Goal: Task Accomplishment & Management: Manage account settings

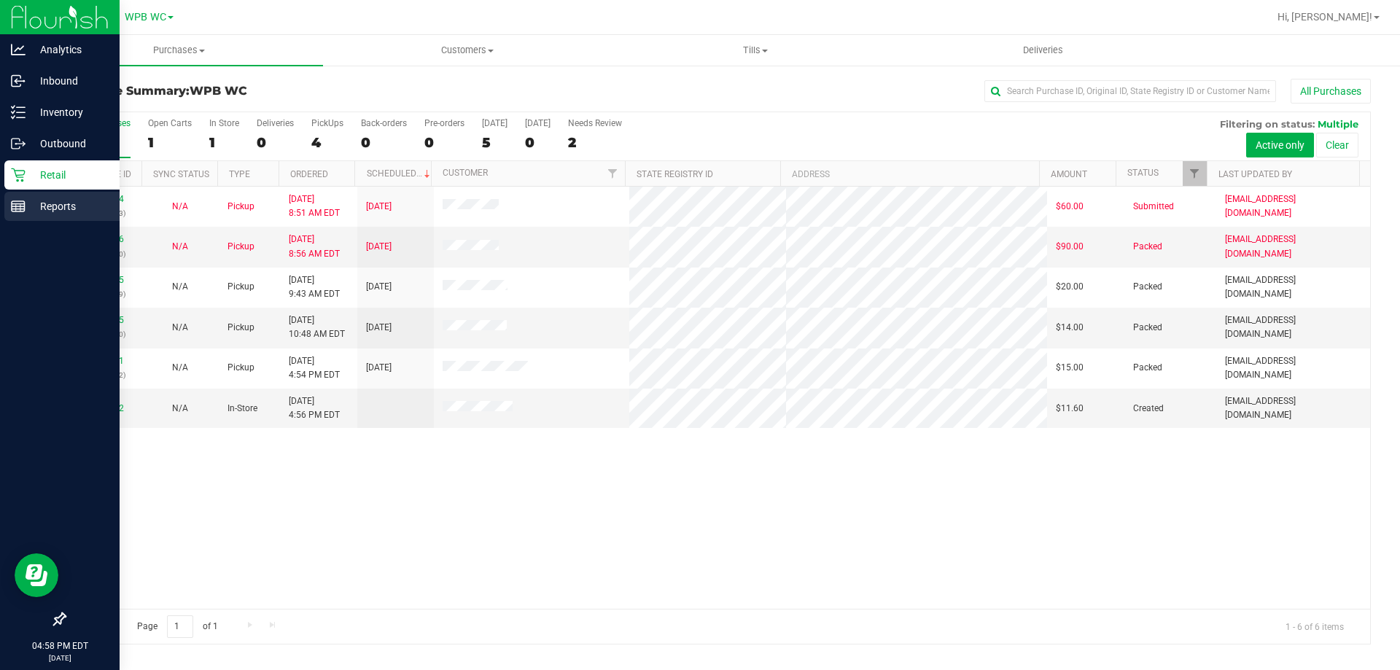
click at [47, 197] on div "Reports" at bounding box center [61, 206] width 115 height 29
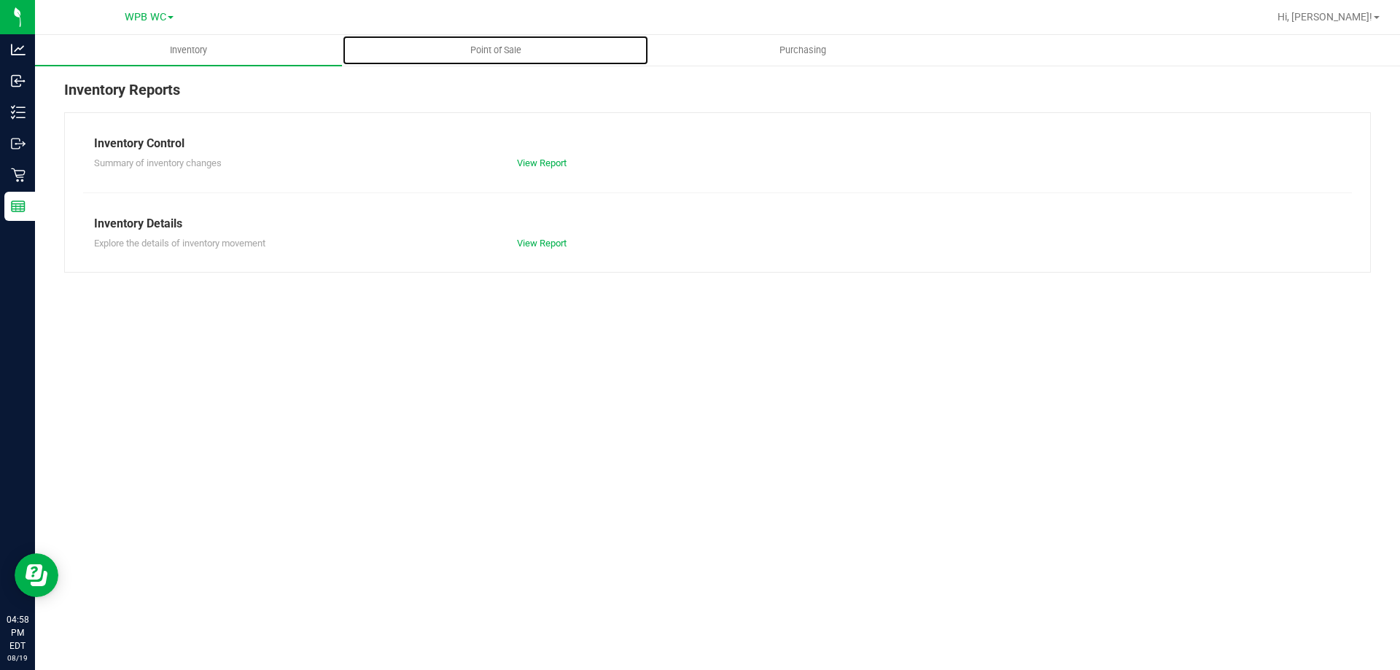
drag, startPoint x: 508, startPoint y: 50, endPoint x: 515, endPoint y: 70, distance: 20.8
click at [509, 50] on span "Point of Sale" at bounding box center [496, 50] width 90 height 13
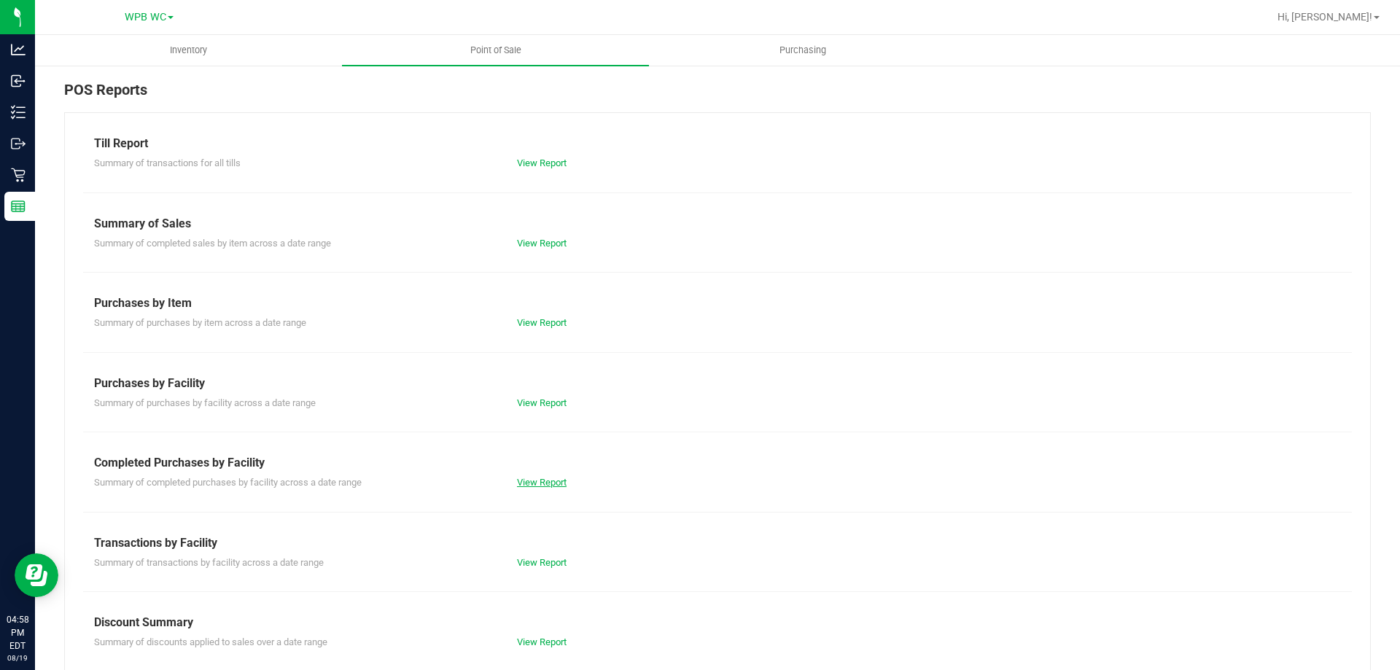
click at [535, 482] on link "View Report" at bounding box center [542, 482] width 50 height 11
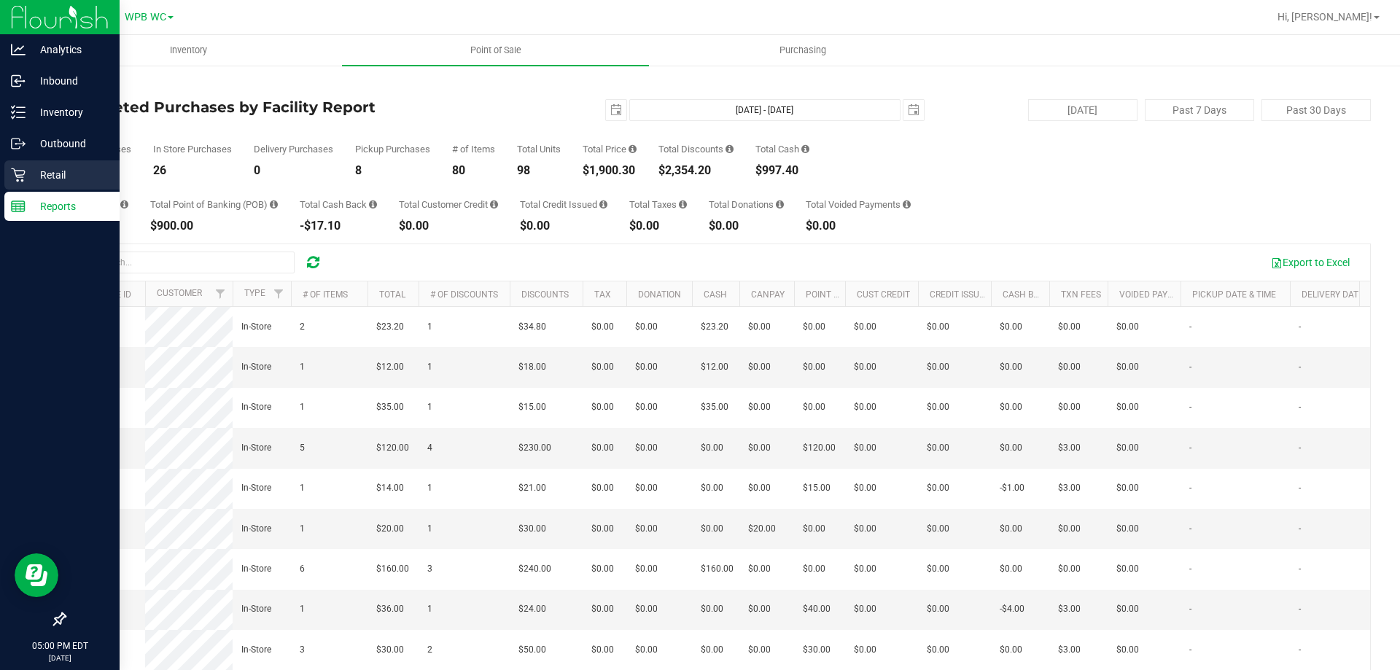
click at [13, 182] on icon at bounding box center [18, 175] width 15 height 15
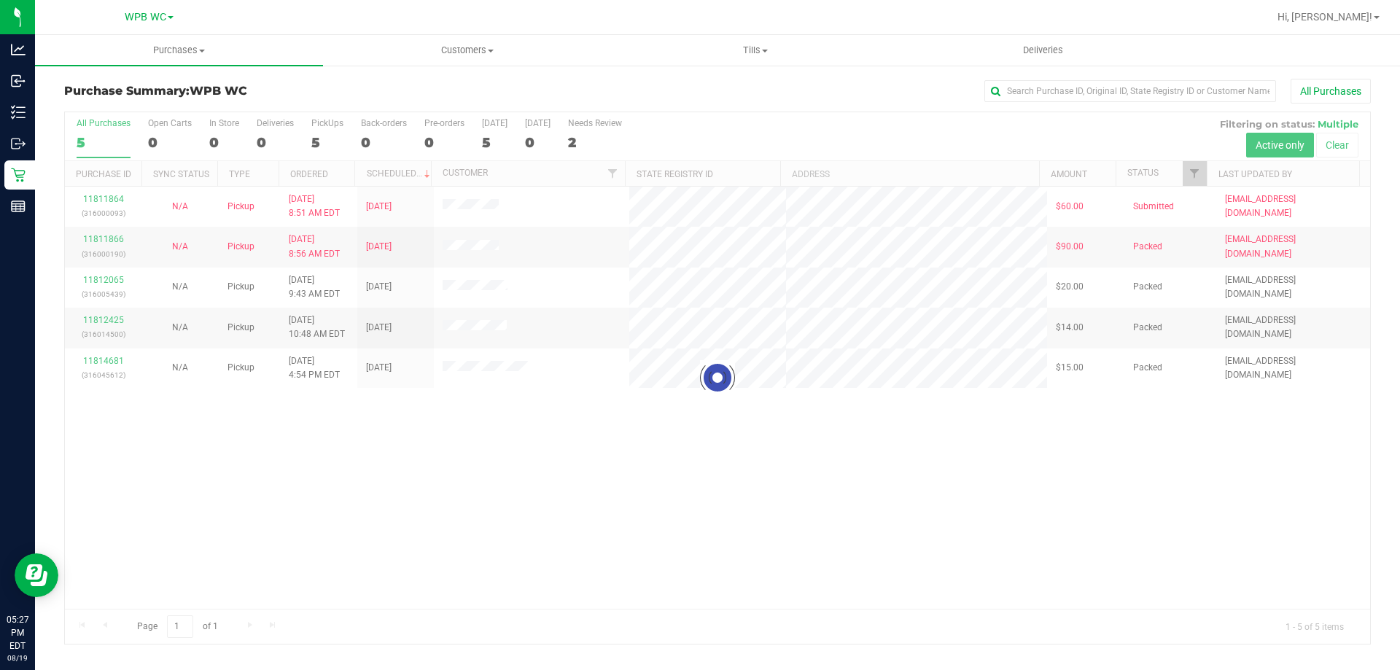
click at [114, 138] on div at bounding box center [718, 378] width 1306 height 532
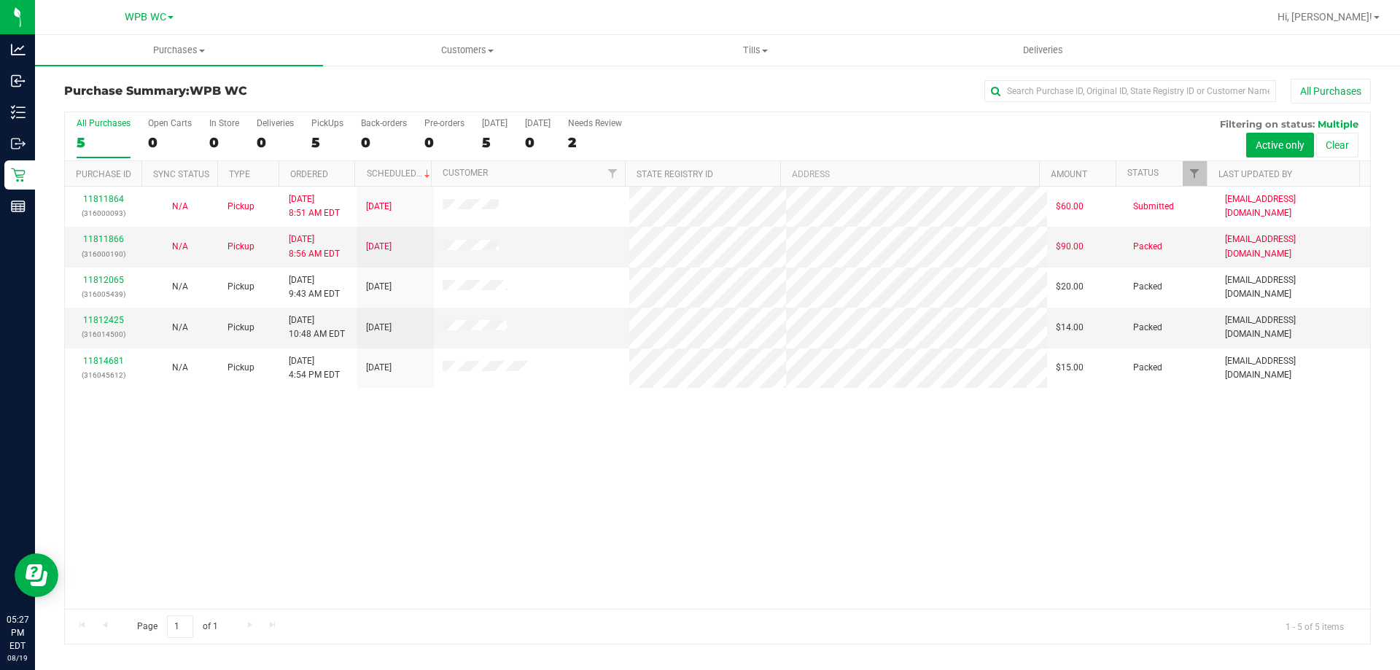
click at [114, 138] on div "5" at bounding box center [104, 142] width 54 height 17
click at [0, 0] on input "All Purchases 5" at bounding box center [0, 0] width 0 height 0
click at [107, 139] on div "5" at bounding box center [104, 142] width 54 height 17
click at [0, 0] on input "All Purchases 5" at bounding box center [0, 0] width 0 height 0
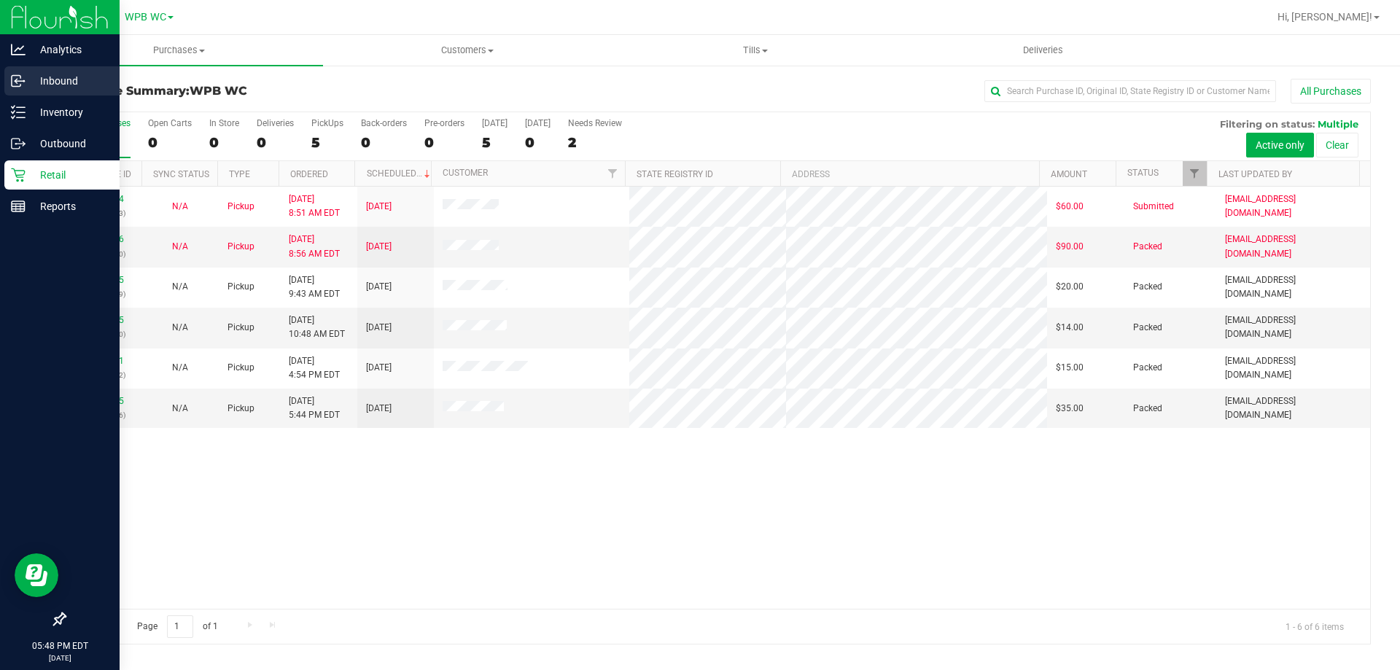
click at [115, 81] on div "Inbound" at bounding box center [61, 80] width 115 height 29
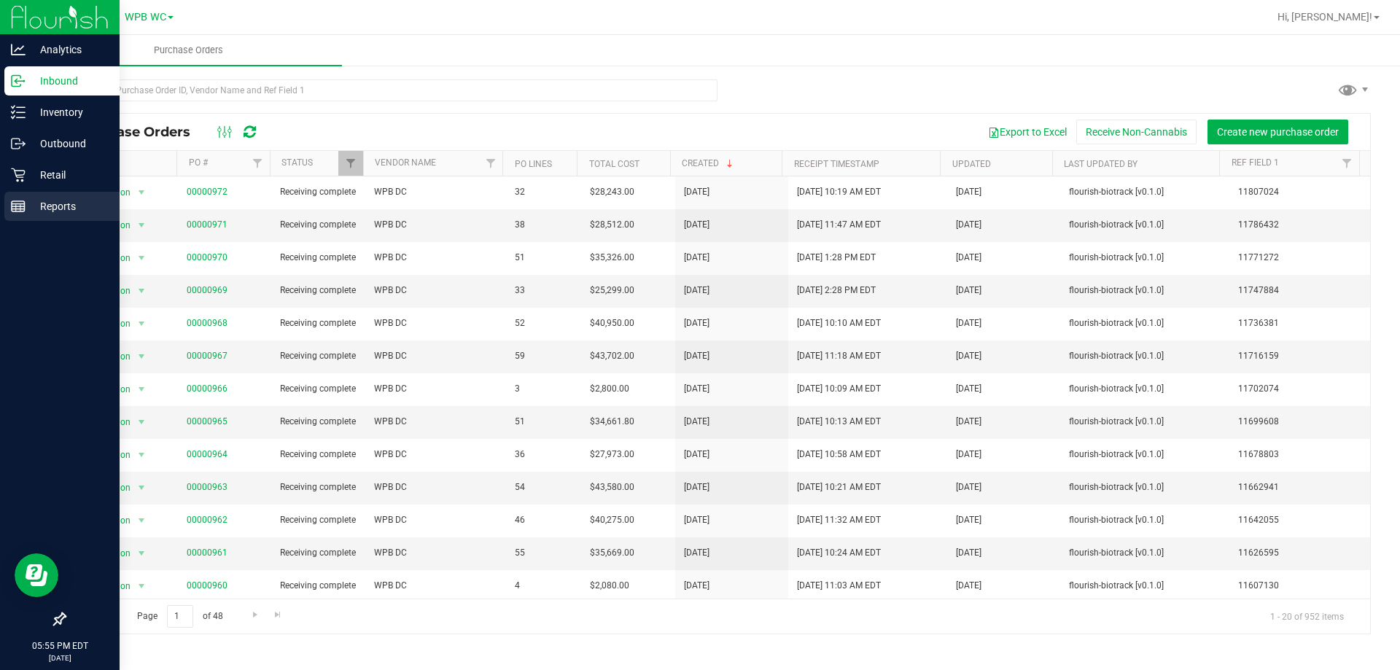
click at [42, 207] on p "Reports" at bounding box center [70, 207] width 88 height 18
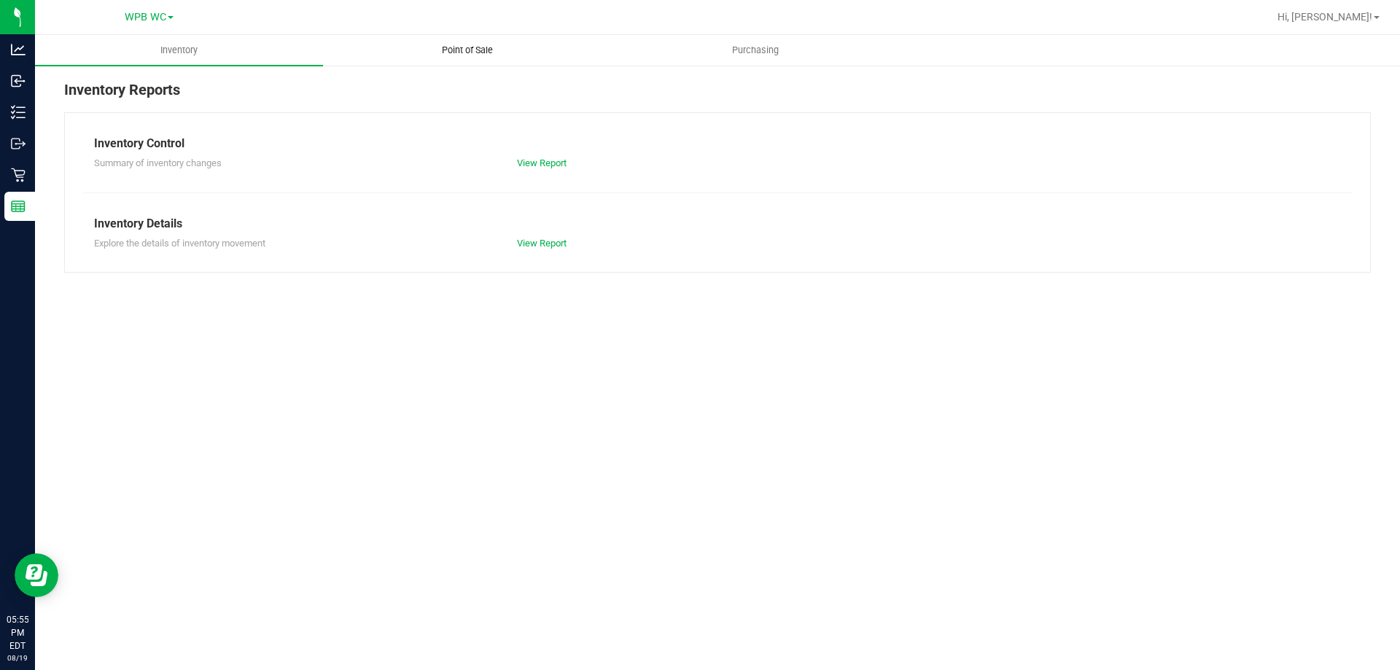
click at [488, 47] on span "Point of Sale" at bounding box center [467, 50] width 90 height 13
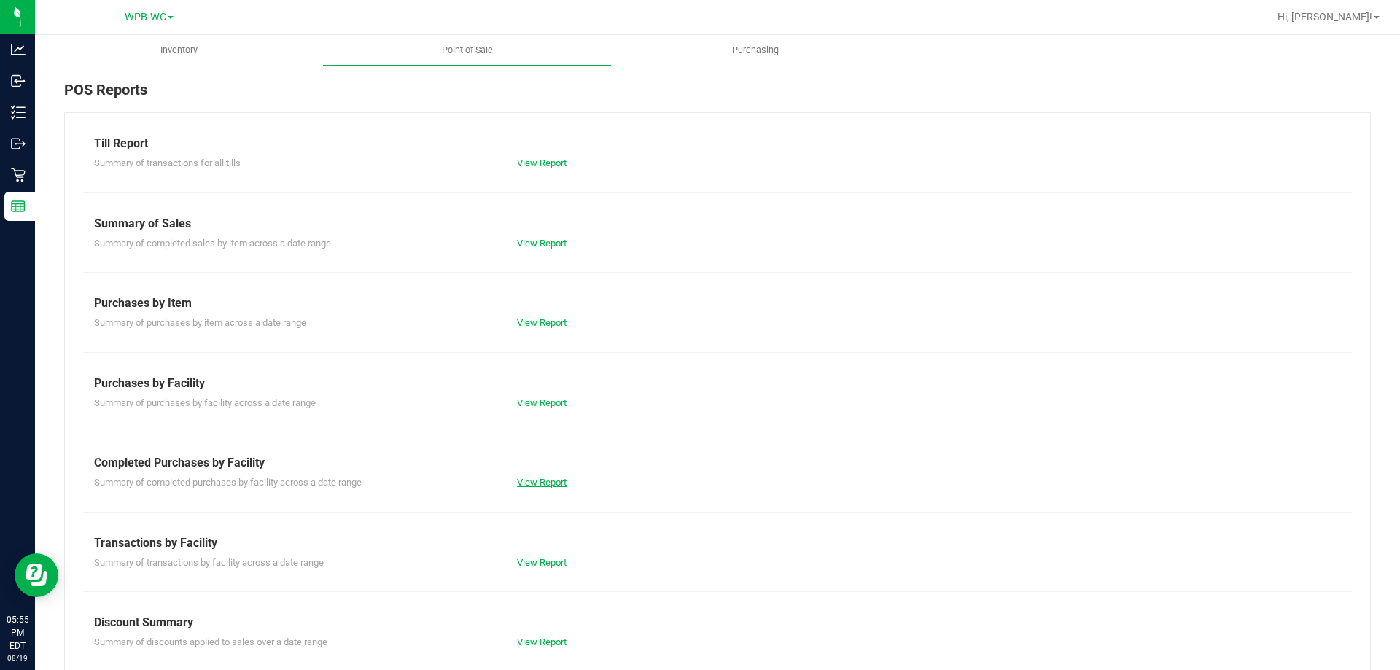
click at [557, 481] on link "View Report" at bounding box center [542, 482] width 50 height 11
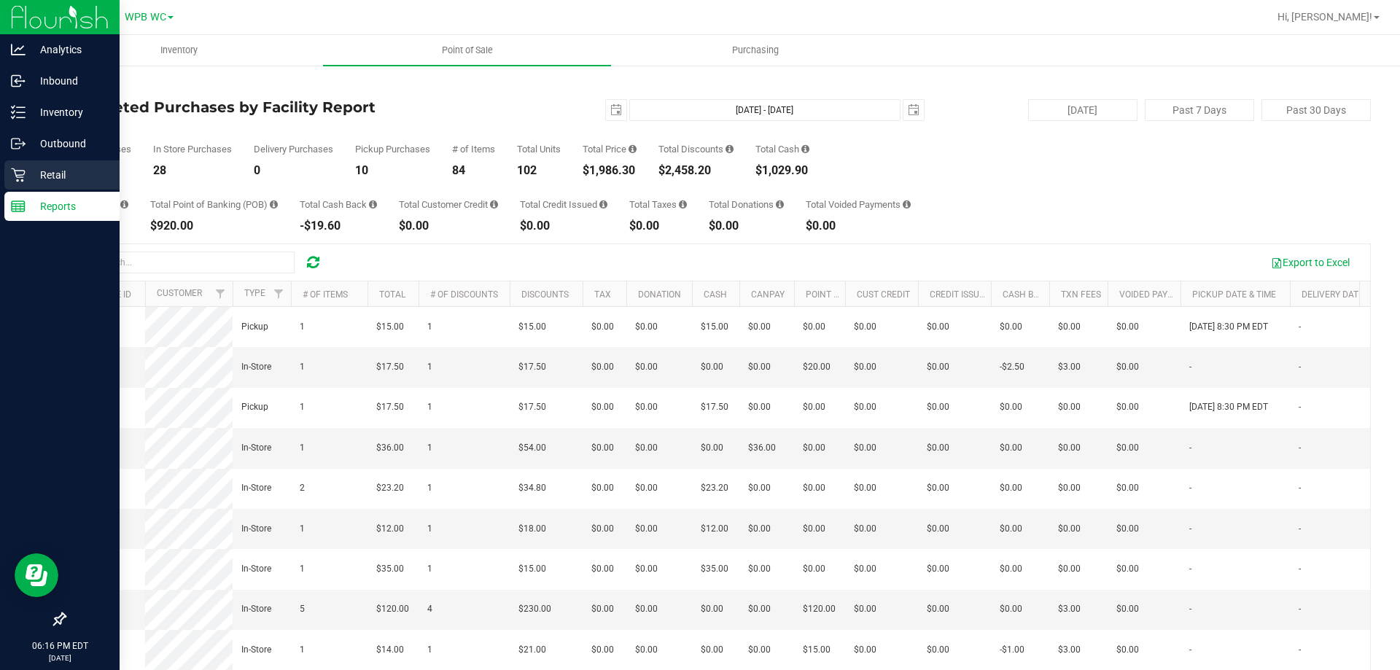
click at [28, 172] on p "Retail" at bounding box center [70, 175] width 88 height 18
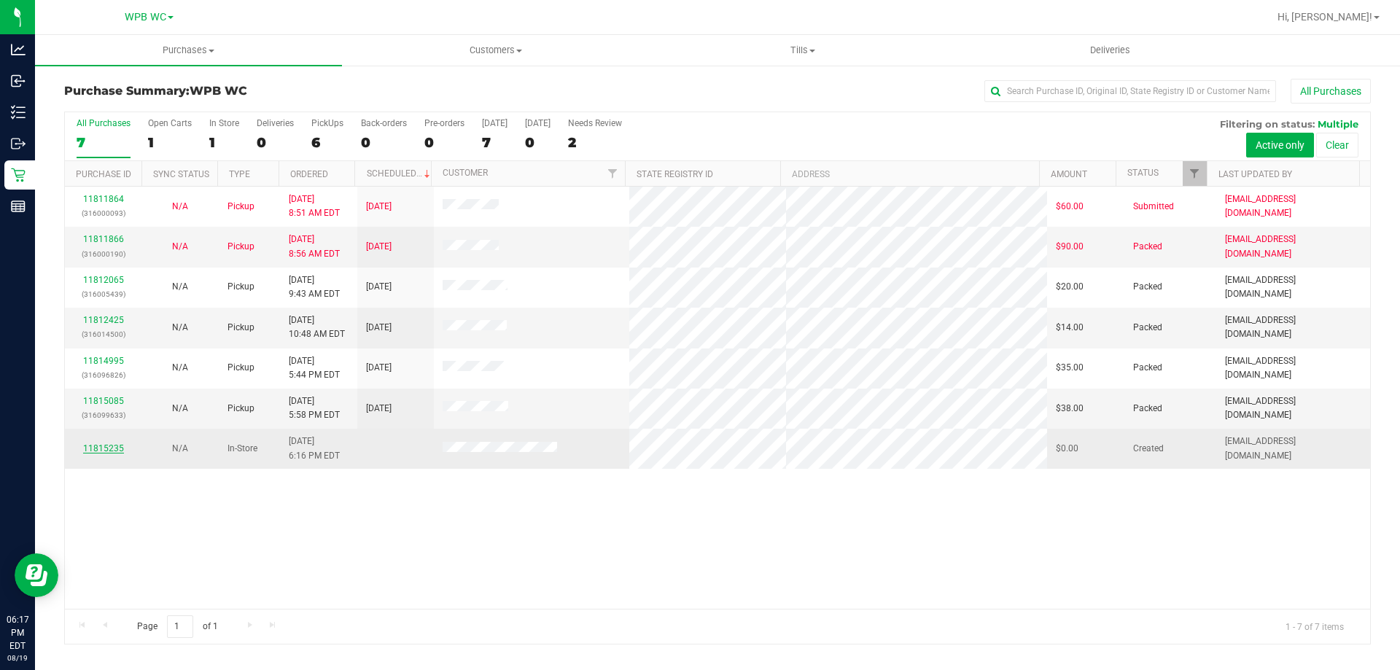
click at [106, 443] on link "11815235" at bounding box center [103, 448] width 41 height 10
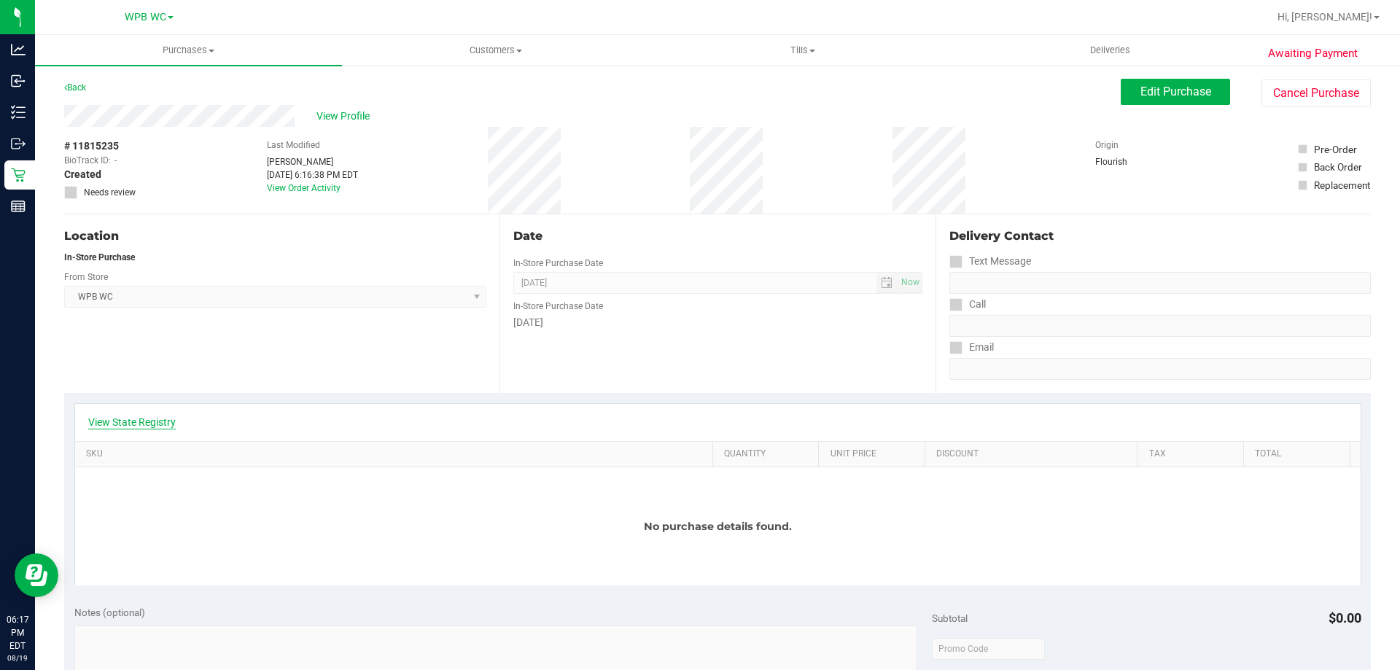
click at [123, 422] on link "View State Registry" at bounding box center [132, 422] width 88 height 15
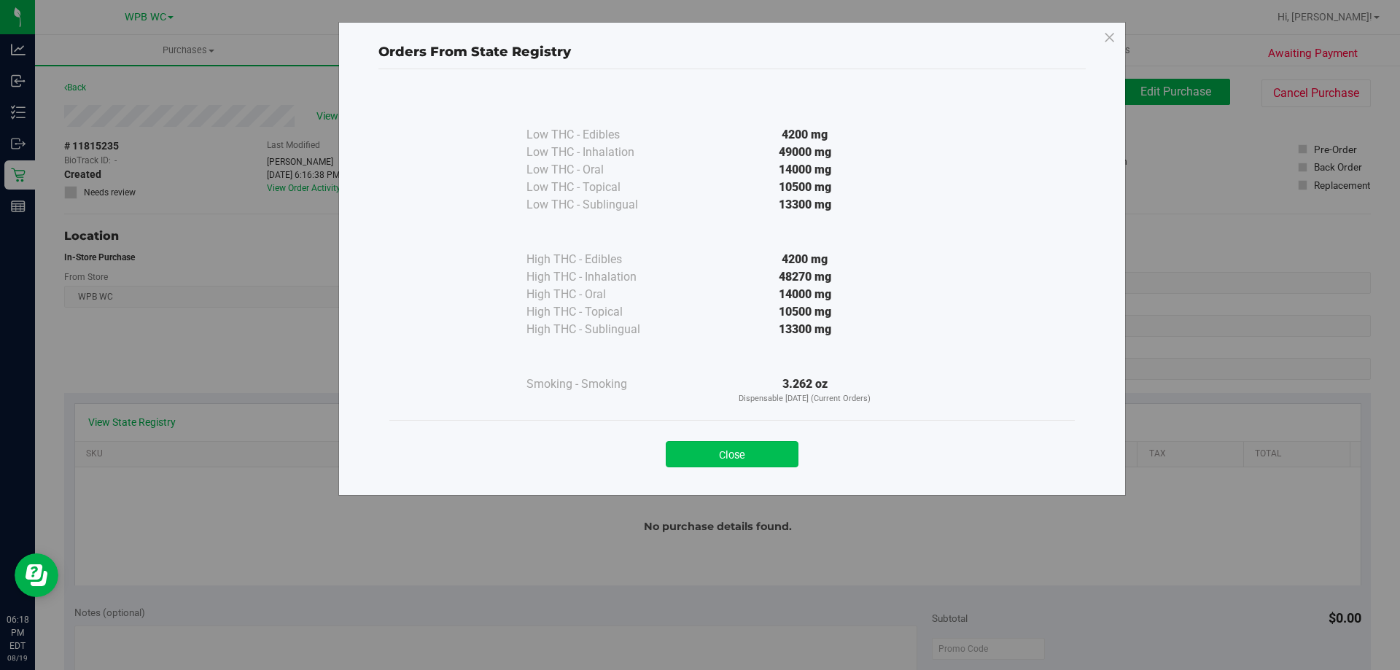
click at [722, 462] on button "Close" at bounding box center [732, 454] width 133 height 26
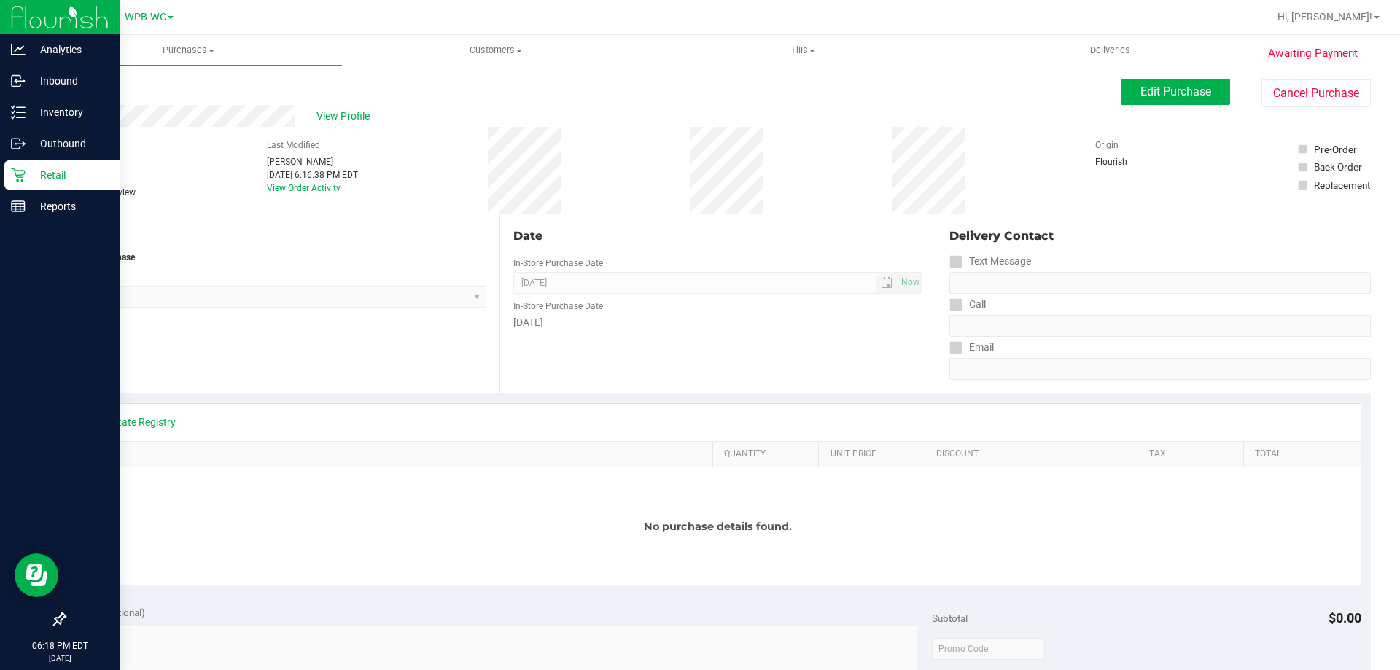
click at [21, 174] on icon at bounding box center [18, 175] width 15 height 15
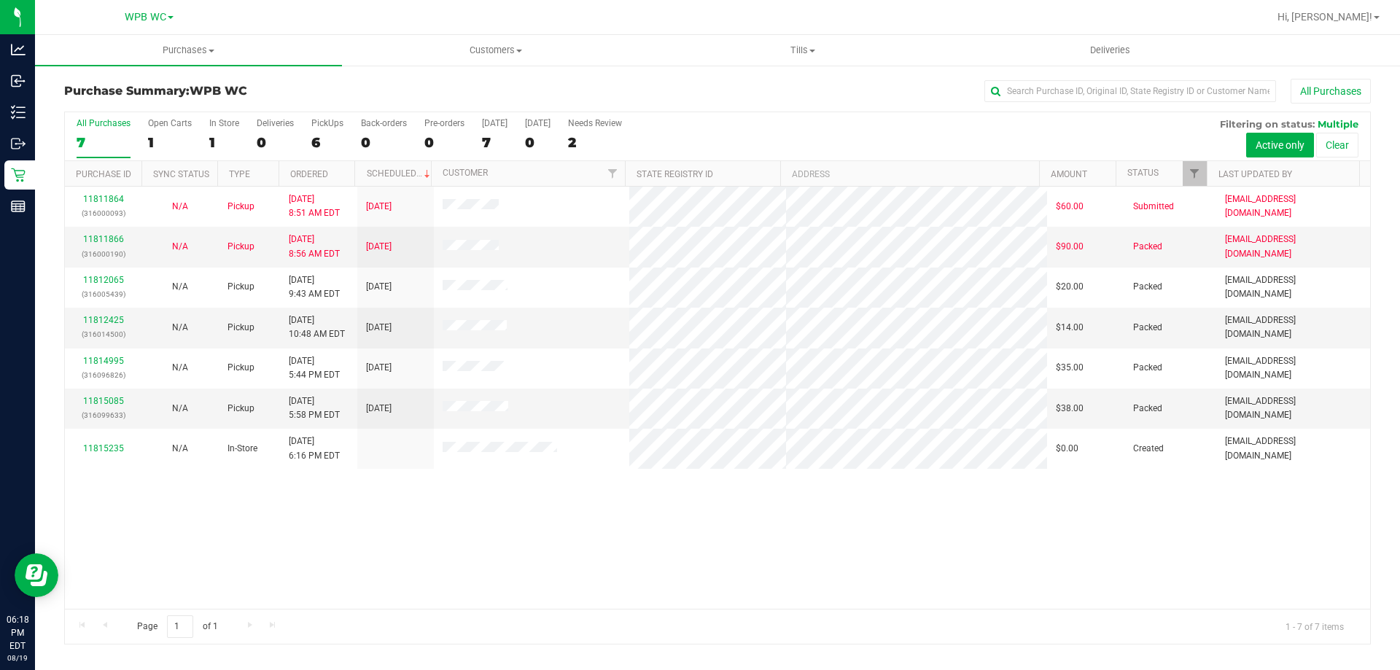
click at [107, 151] on label "All Purchases 7" at bounding box center [104, 138] width 54 height 40
click at [0, 0] on input "All Purchases 7" at bounding box center [0, 0] width 0 height 0
click at [109, 400] on link "11815085" at bounding box center [103, 401] width 41 height 10
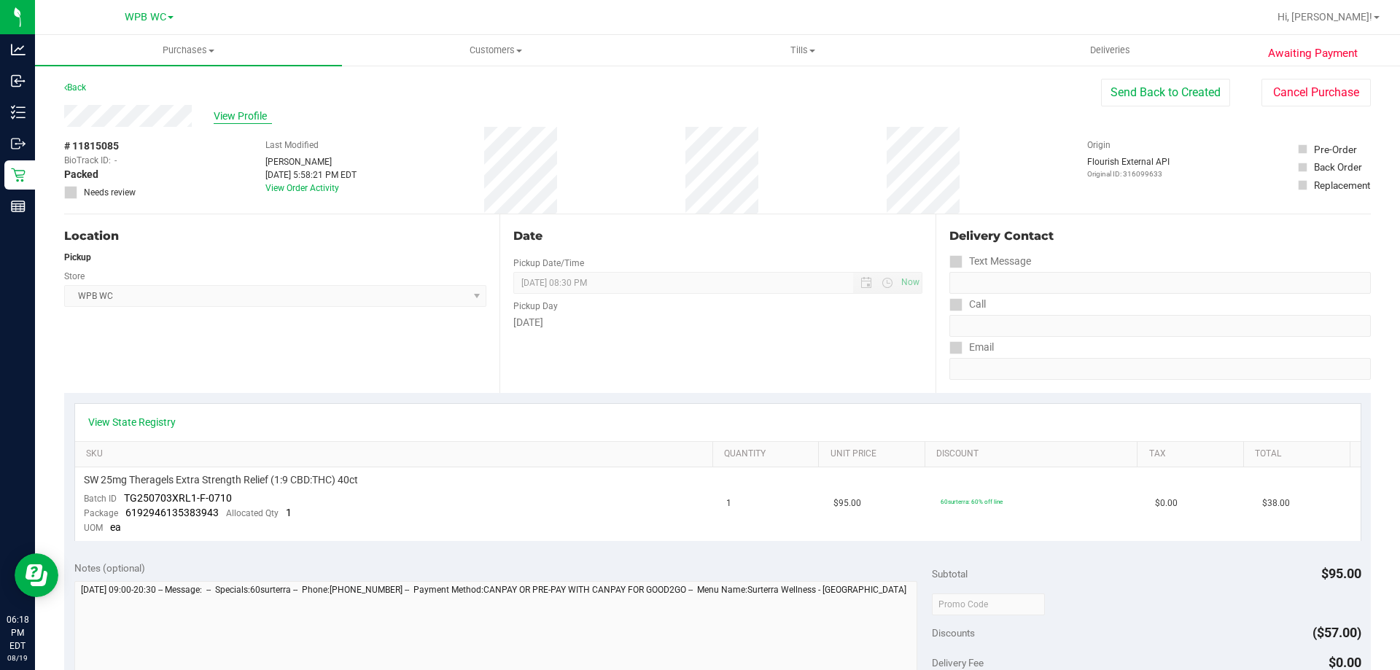
click at [230, 117] on span "View Profile" at bounding box center [243, 116] width 58 height 15
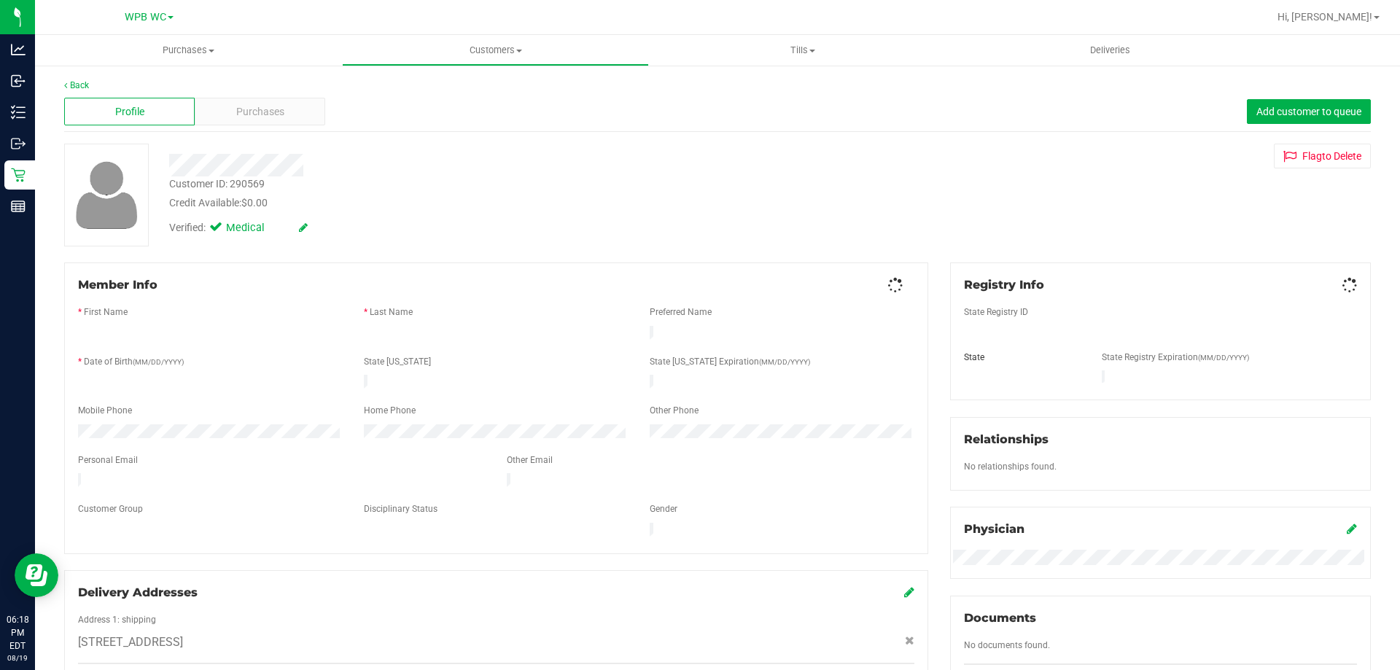
click at [230, 117] on div "Purchases" at bounding box center [260, 112] width 131 height 28
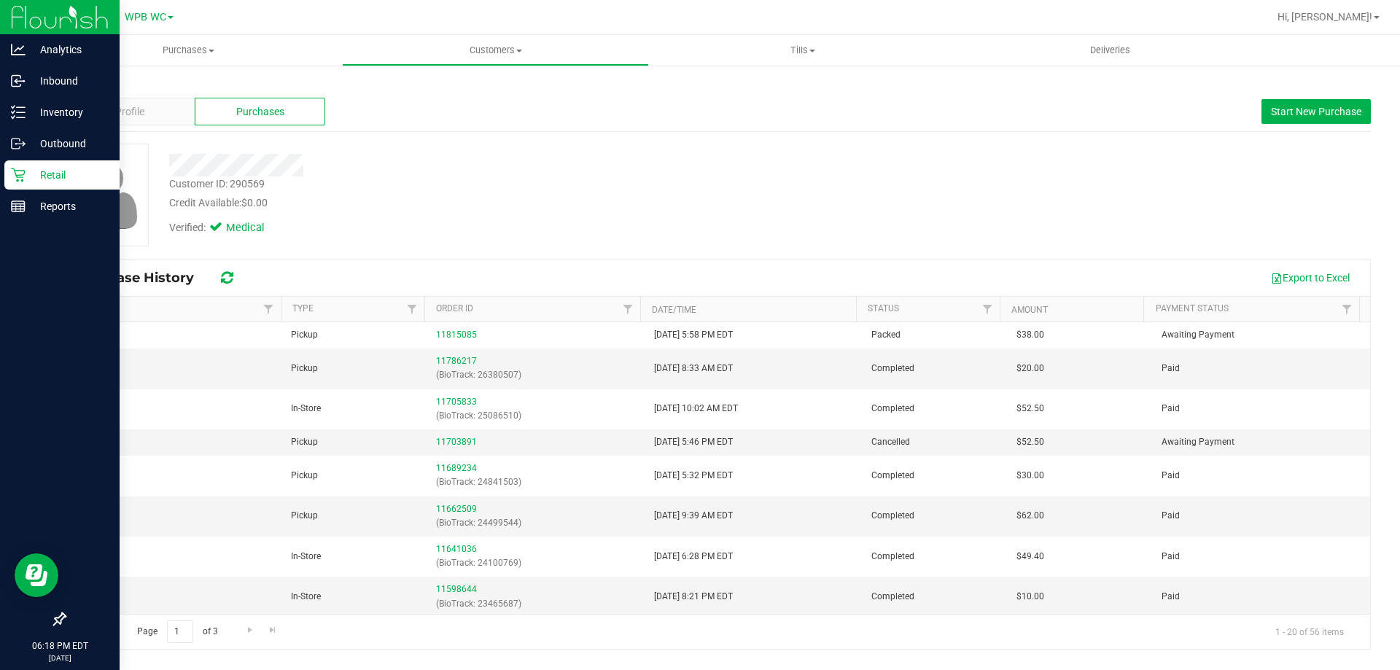
click at [9, 182] on div "Retail" at bounding box center [61, 174] width 115 height 29
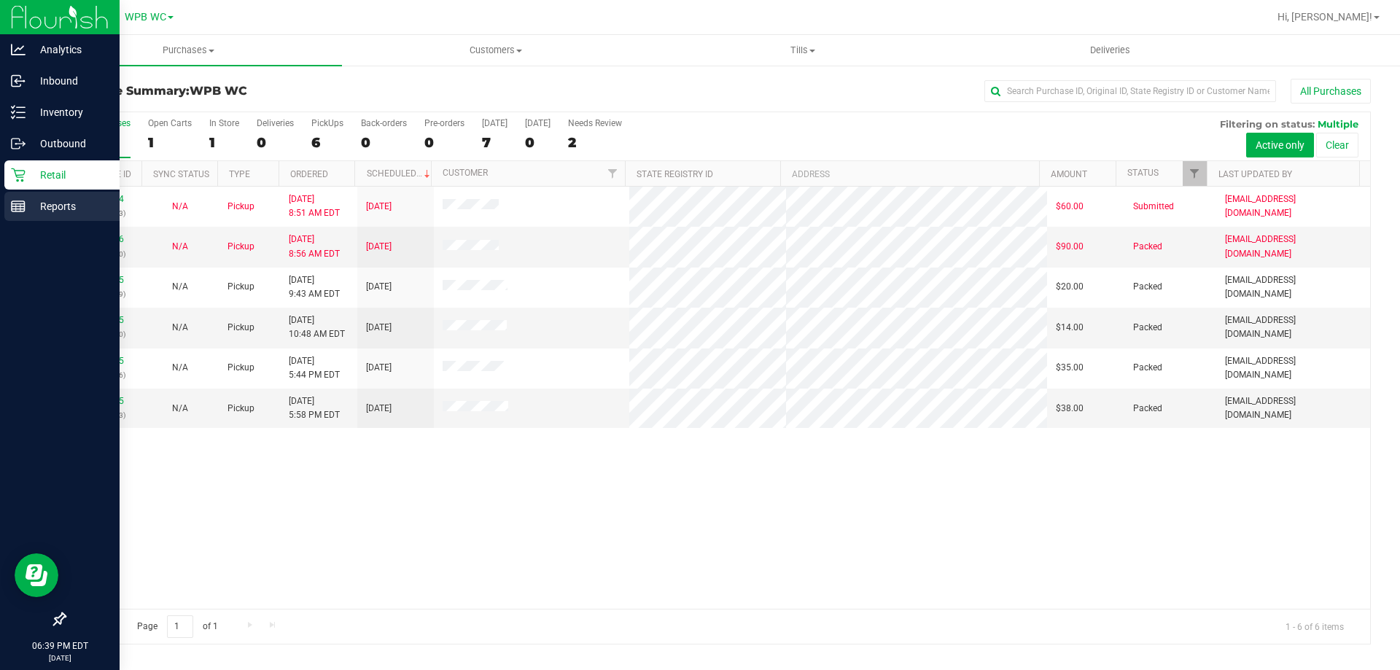
click at [36, 204] on p "Reports" at bounding box center [70, 207] width 88 height 18
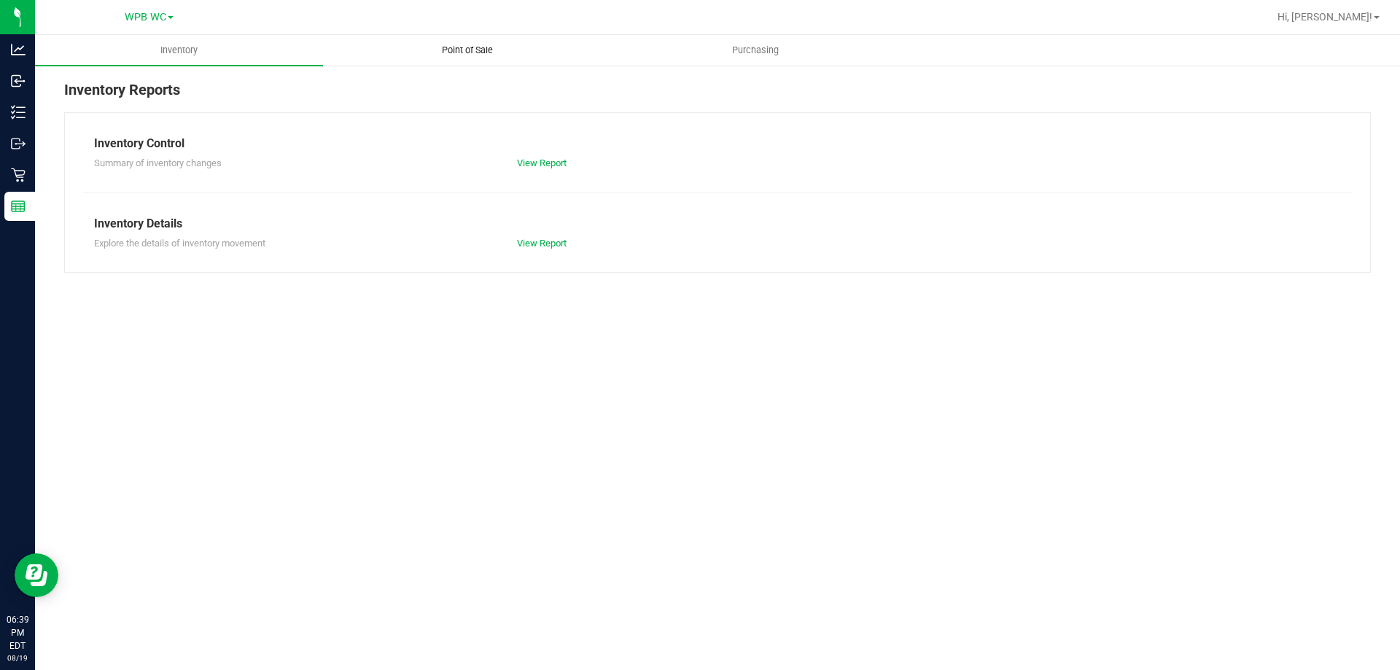
click at [460, 56] on span "Point of Sale" at bounding box center [467, 50] width 90 height 13
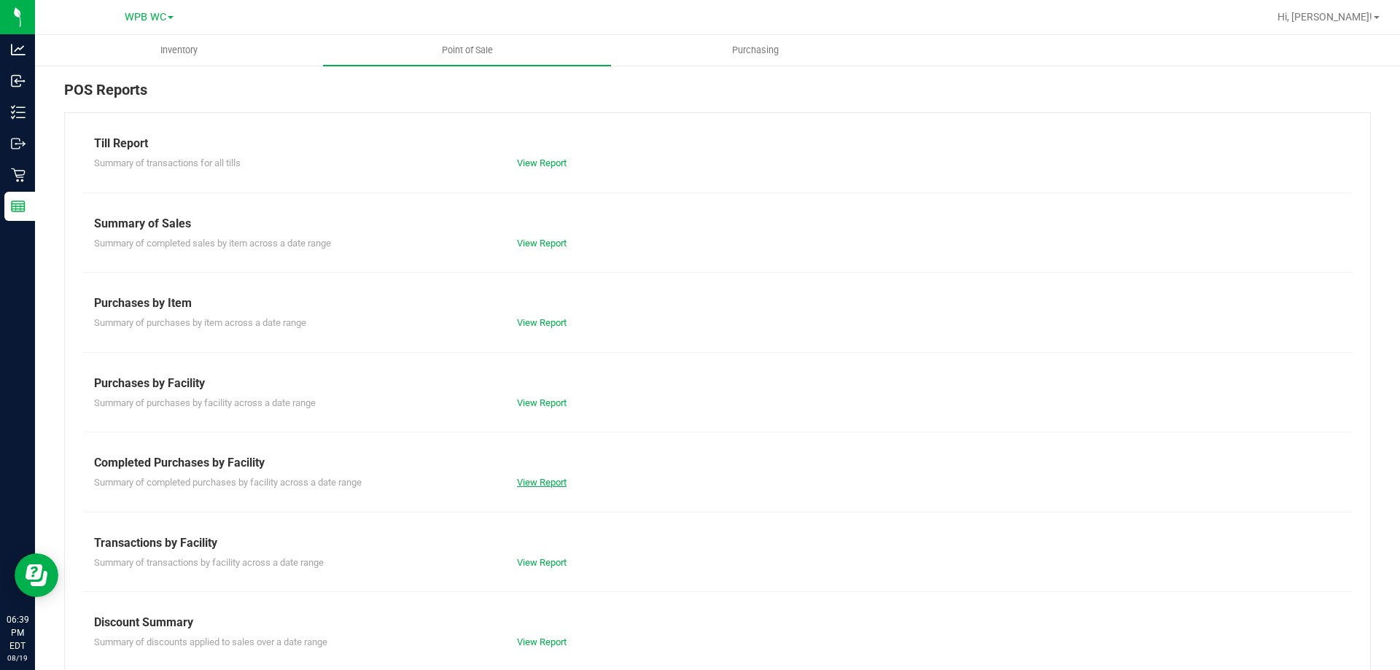
click at [540, 482] on link "View Report" at bounding box center [542, 482] width 50 height 11
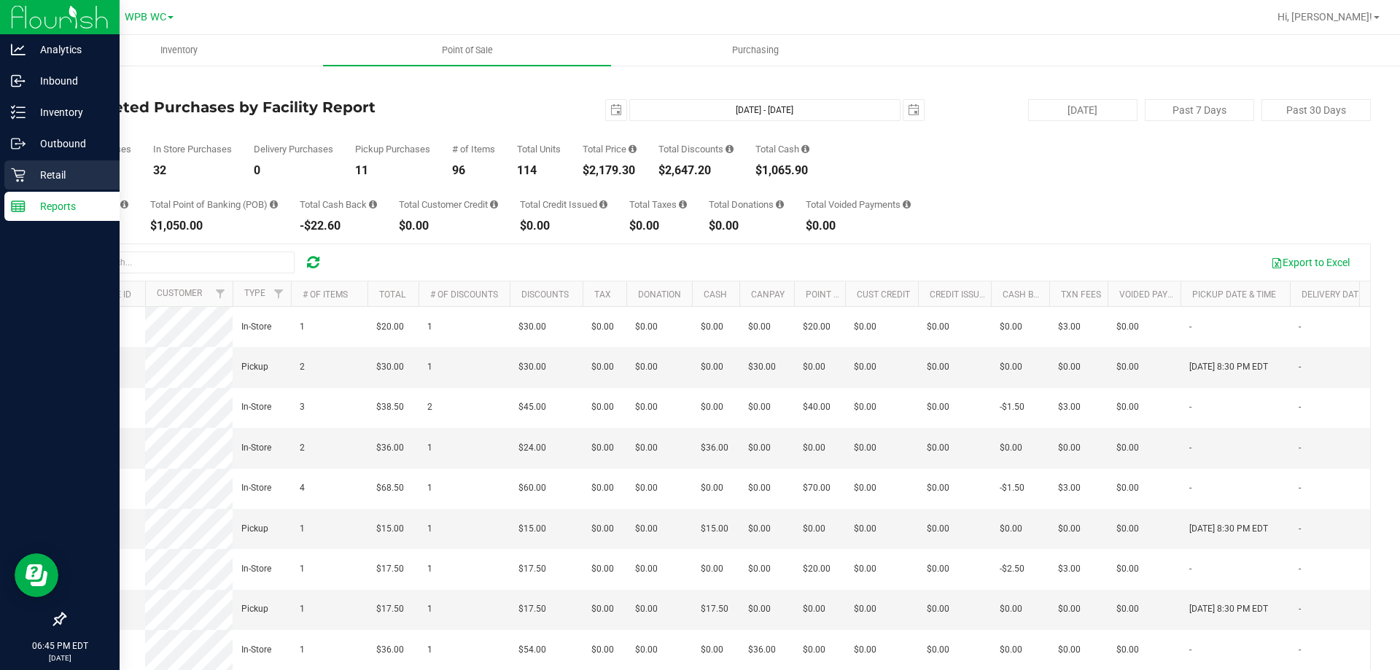
click at [20, 167] on div "Retail" at bounding box center [61, 174] width 115 height 29
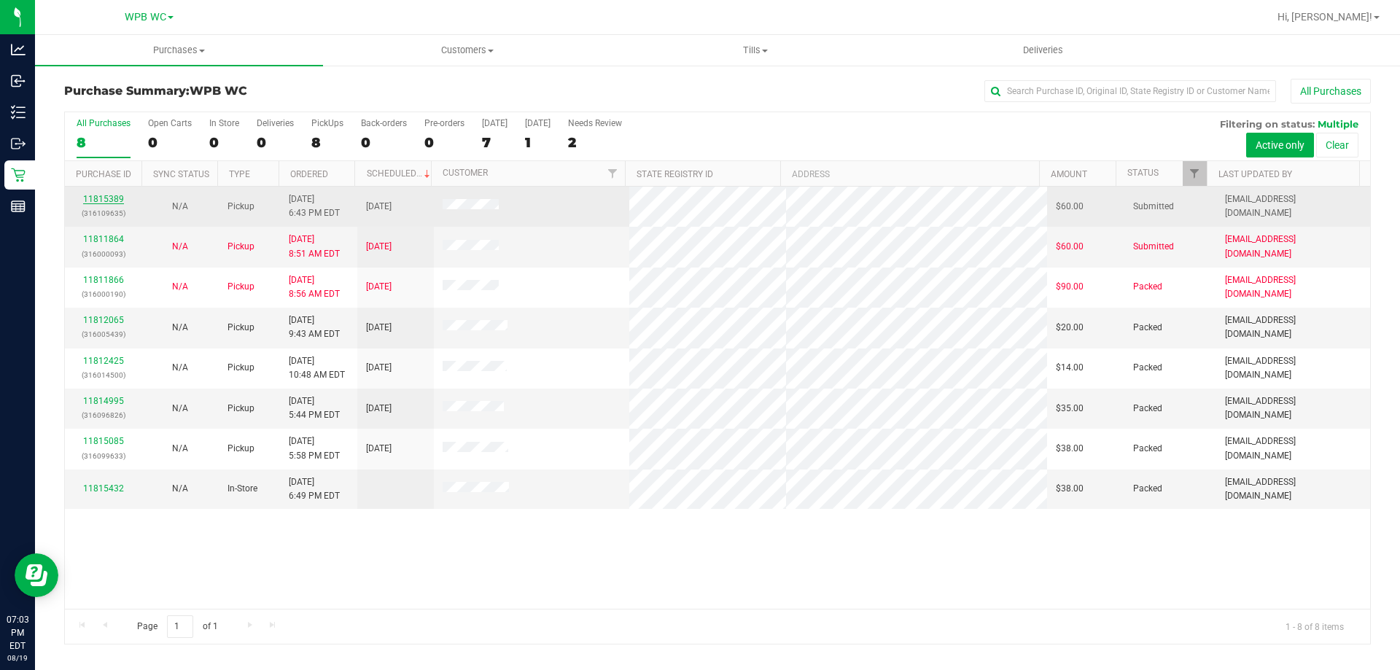
click at [119, 199] on link "11815389" at bounding box center [103, 199] width 41 height 10
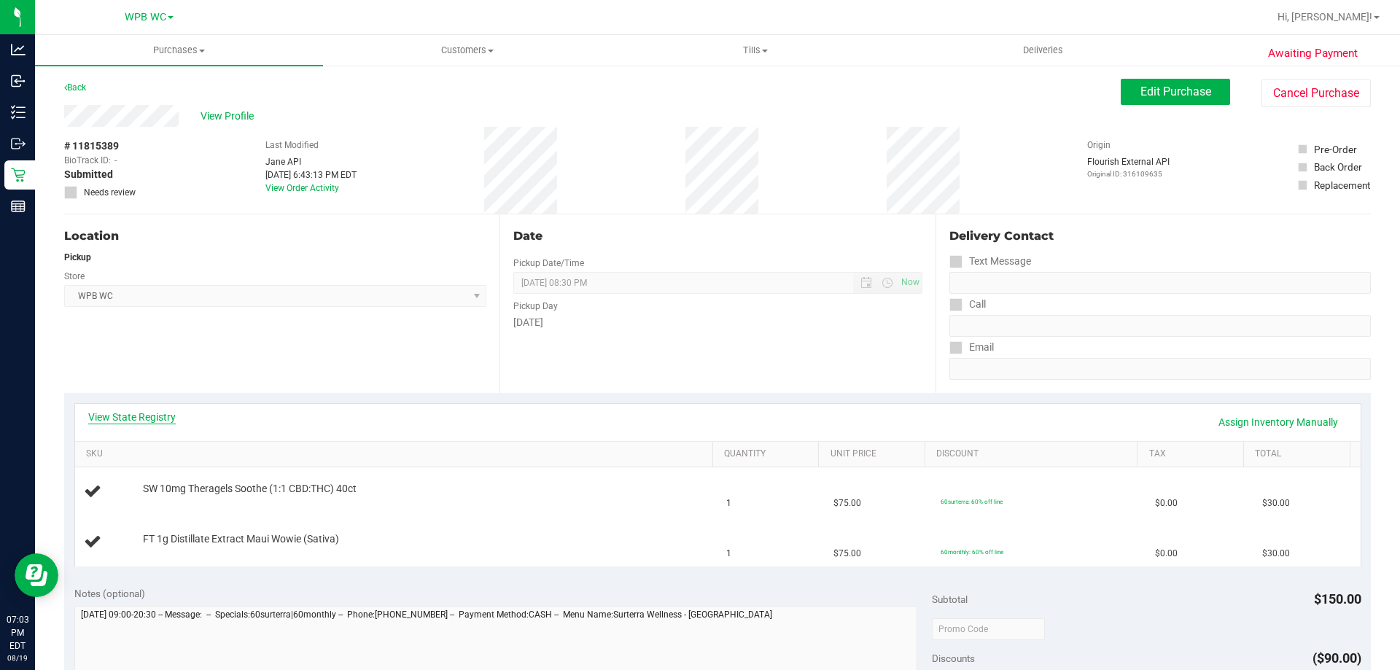
click at [149, 422] on link "View State Registry" at bounding box center [132, 417] width 88 height 15
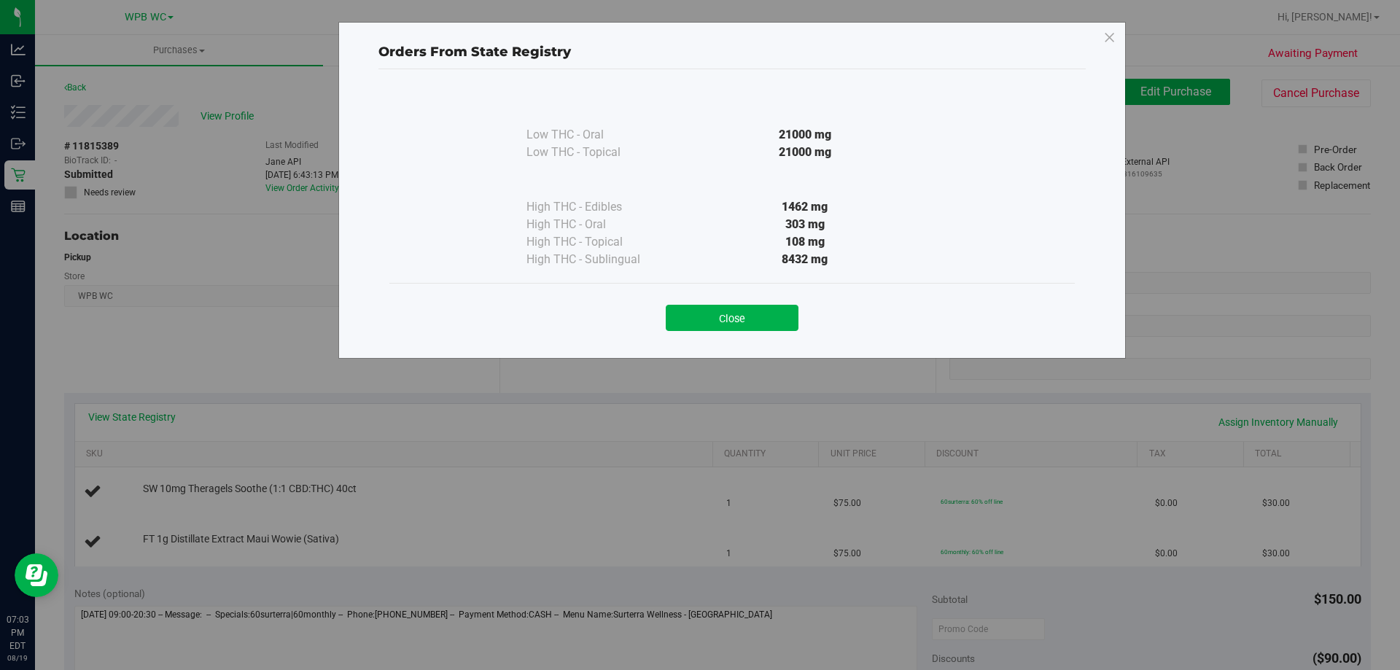
click at [771, 317] on button "Close" at bounding box center [732, 318] width 133 height 26
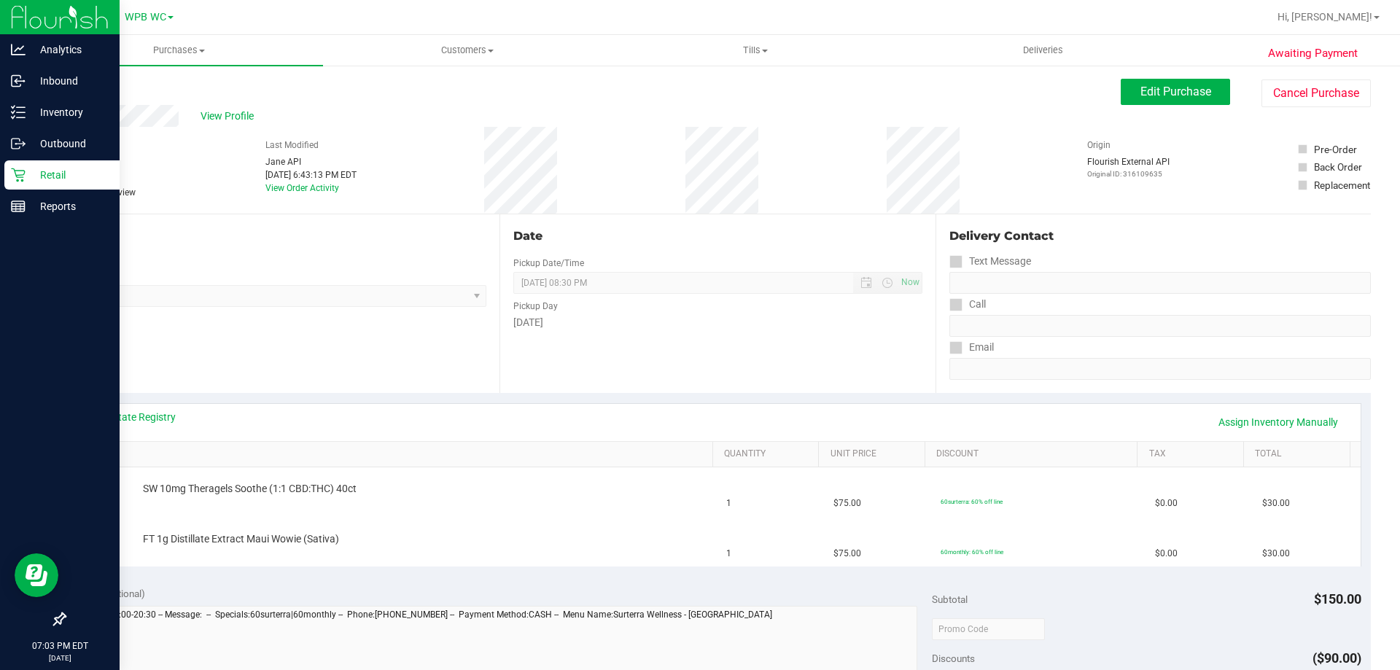
click at [30, 177] on p "Retail" at bounding box center [70, 175] width 88 height 18
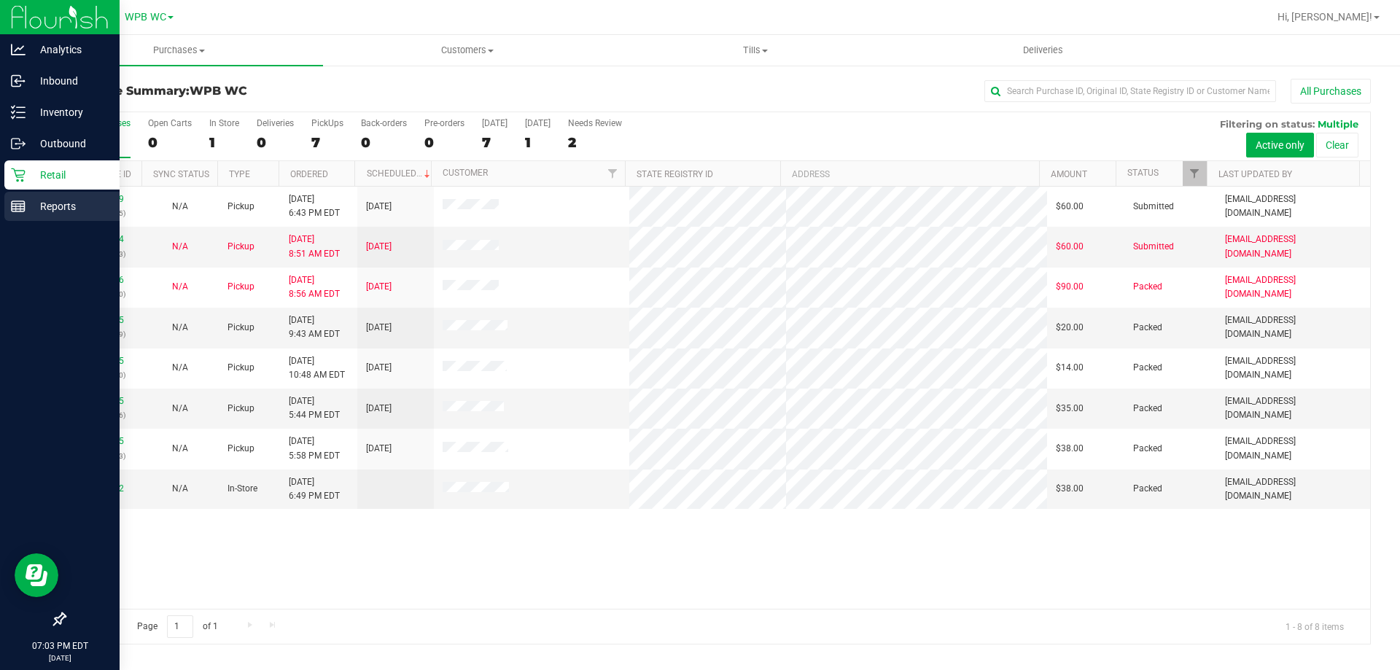
click at [82, 212] on p "Reports" at bounding box center [70, 207] width 88 height 18
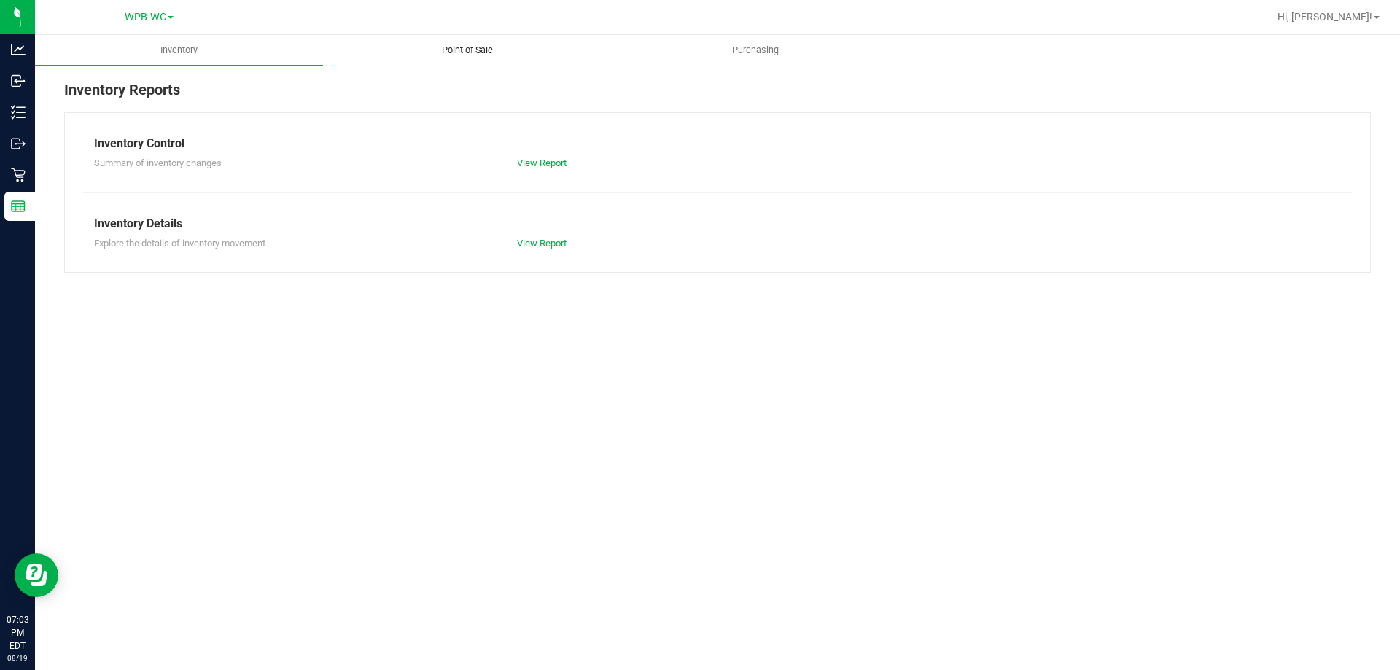
click at [471, 50] on span "Point of Sale" at bounding box center [467, 50] width 90 height 13
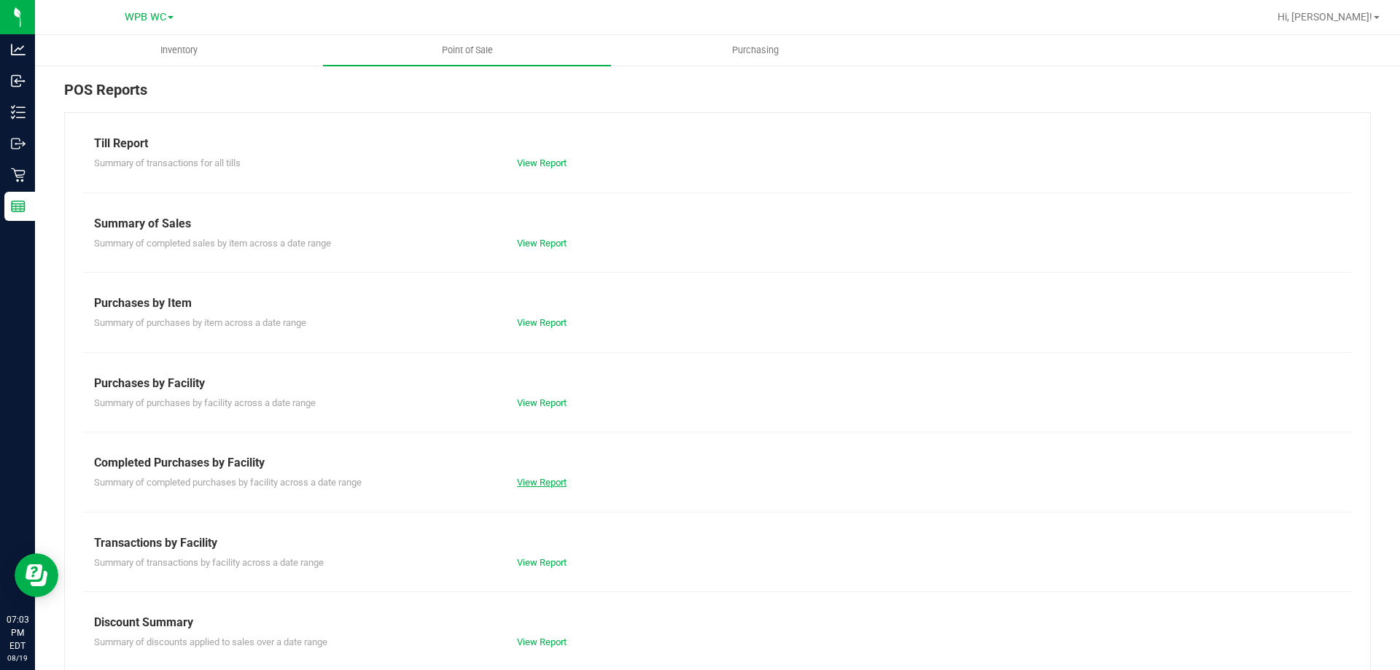
click at [542, 478] on link "View Report" at bounding box center [542, 482] width 50 height 11
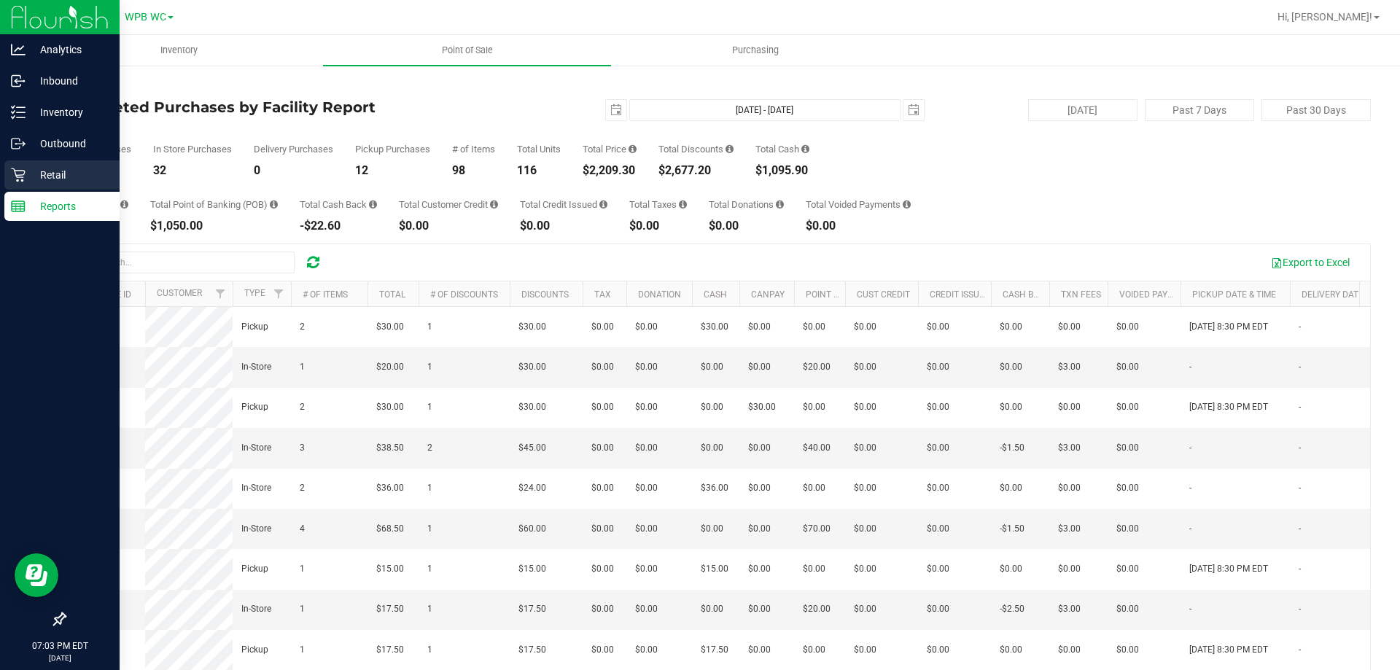
click at [26, 185] on div "Retail" at bounding box center [61, 174] width 115 height 29
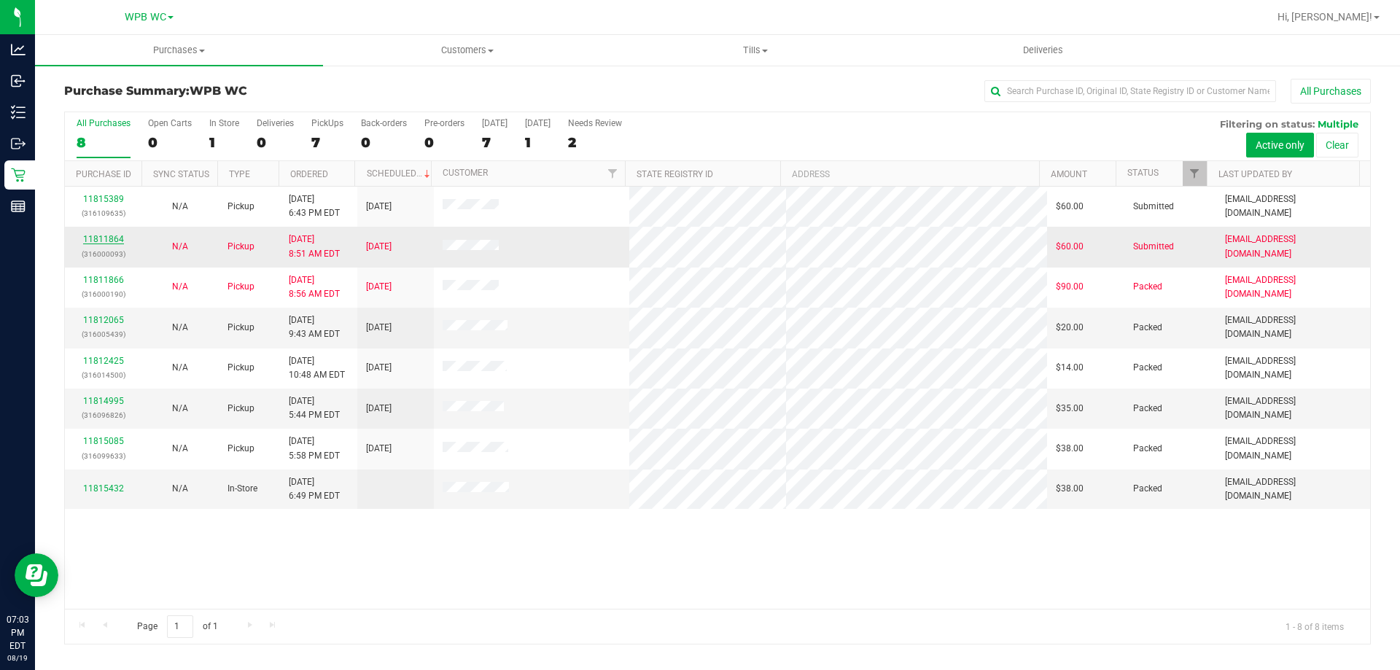
click at [120, 241] on link "11811864" at bounding box center [103, 239] width 41 height 10
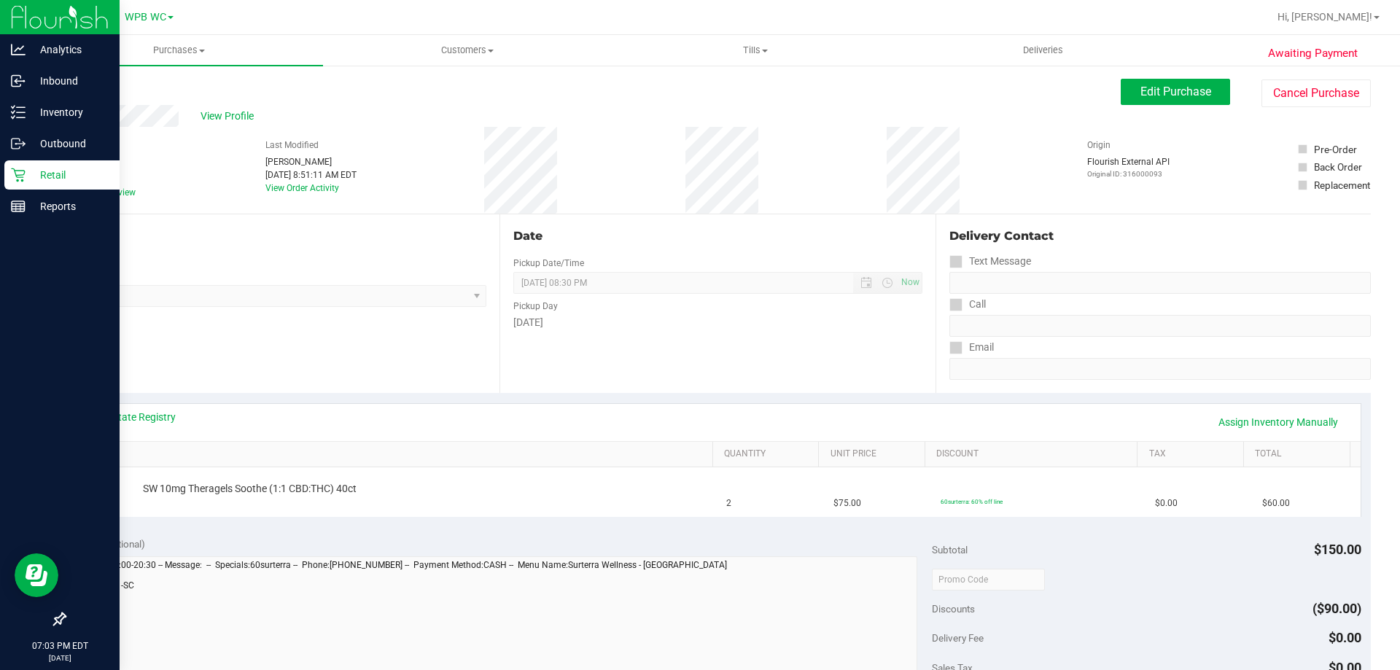
click at [47, 167] on p "Retail" at bounding box center [70, 175] width 88 height 18
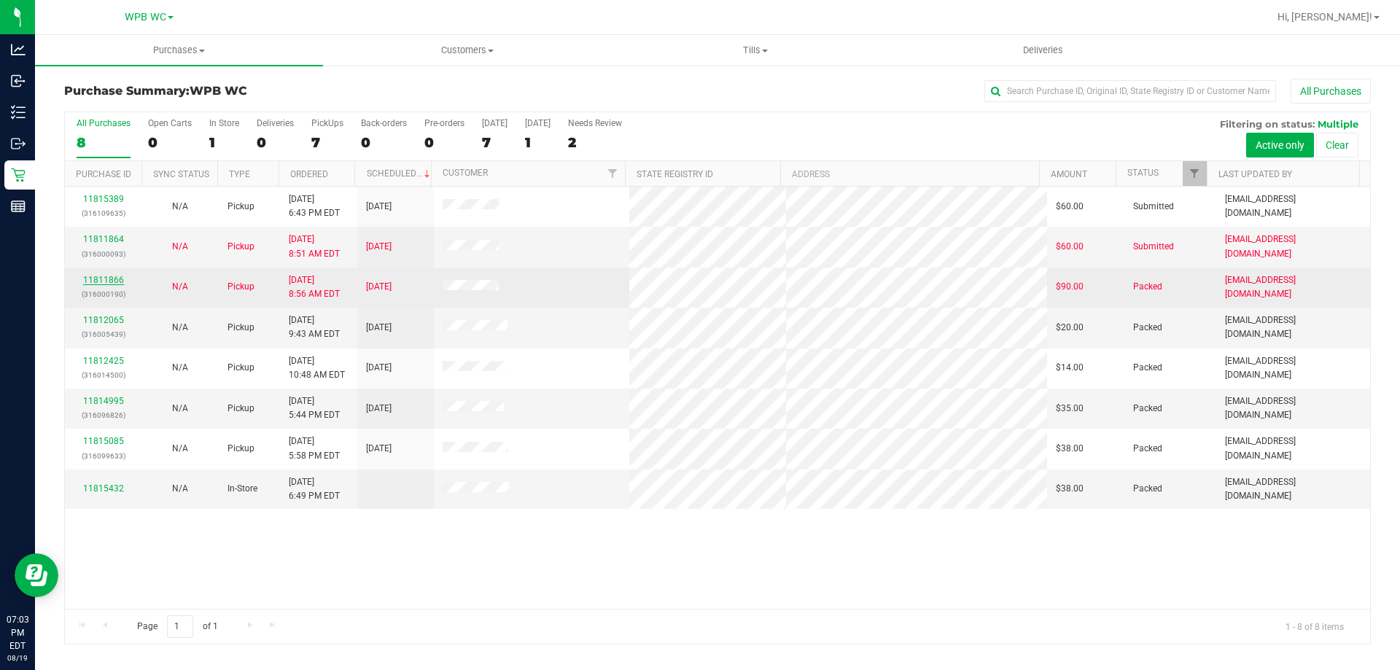
click at [101, 279] on link "11811866" at bounding box center [103, 280] width 41 height 10
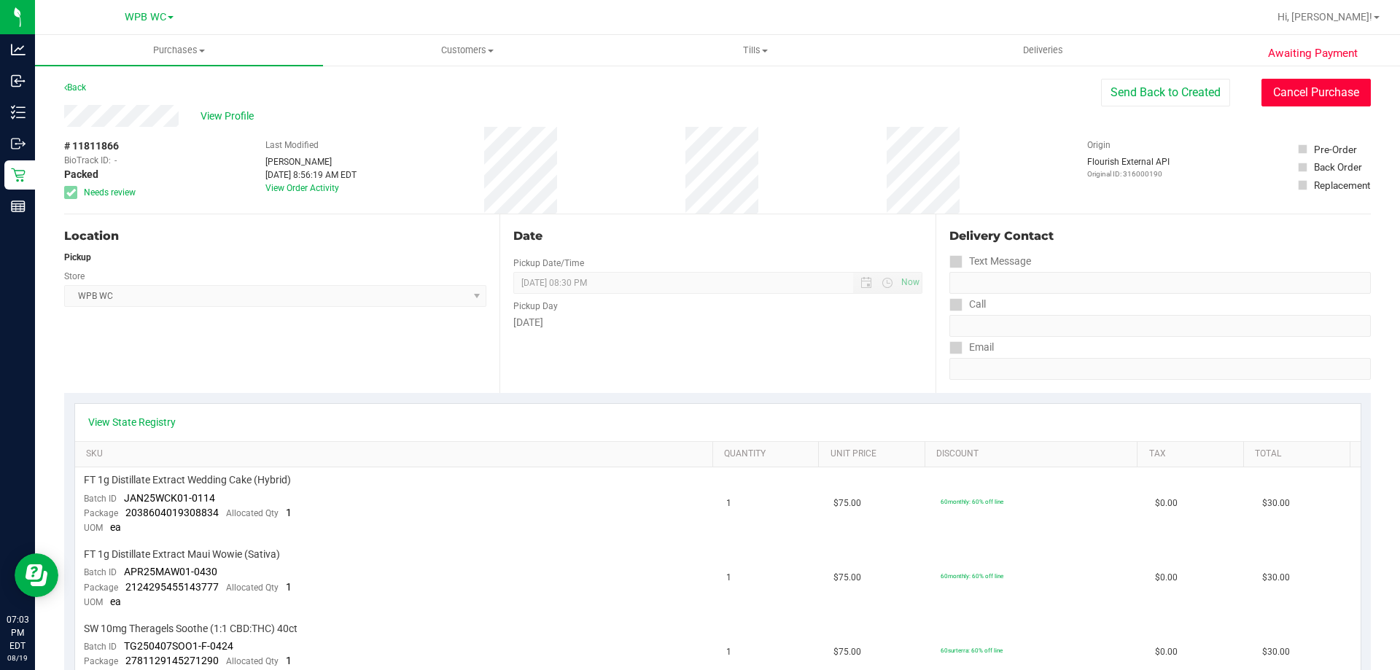
click at [1303, 84] on button "Cancel Purchase" at bounding box center [1316, 93] width 109 height 28
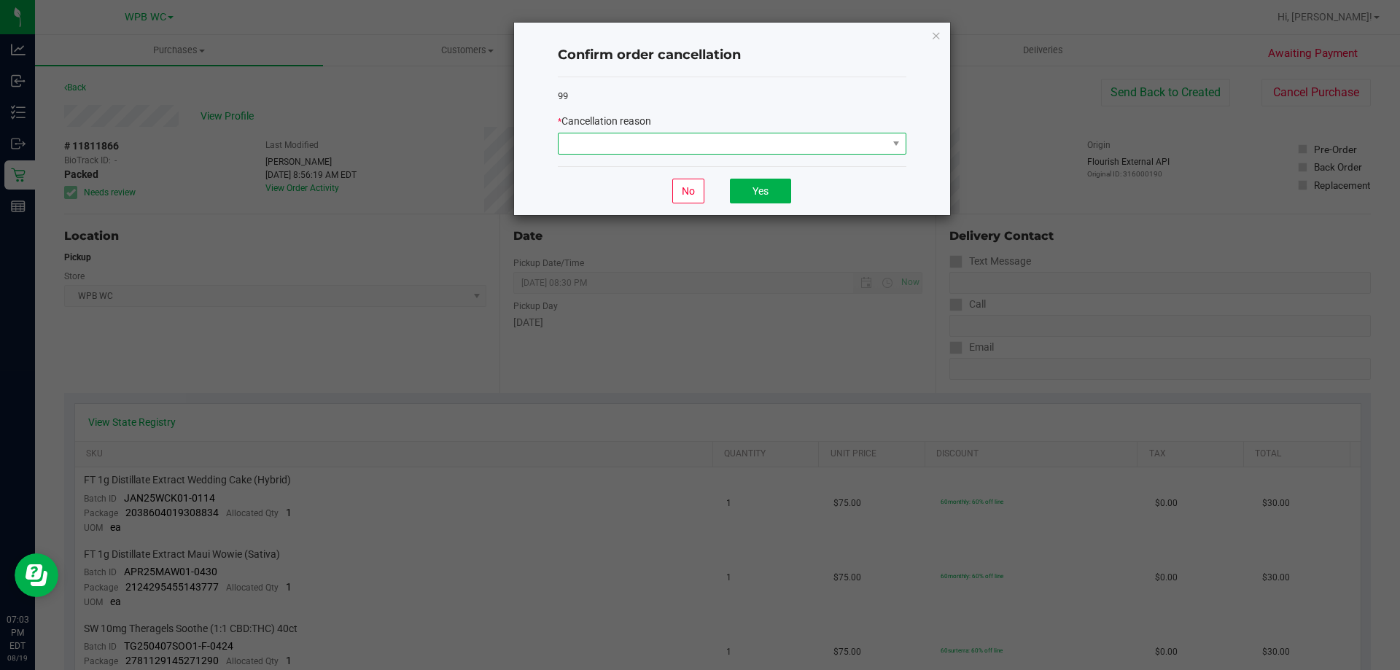
click at [760, 135] on span at bounding box center [723, 143] width 329 height 20
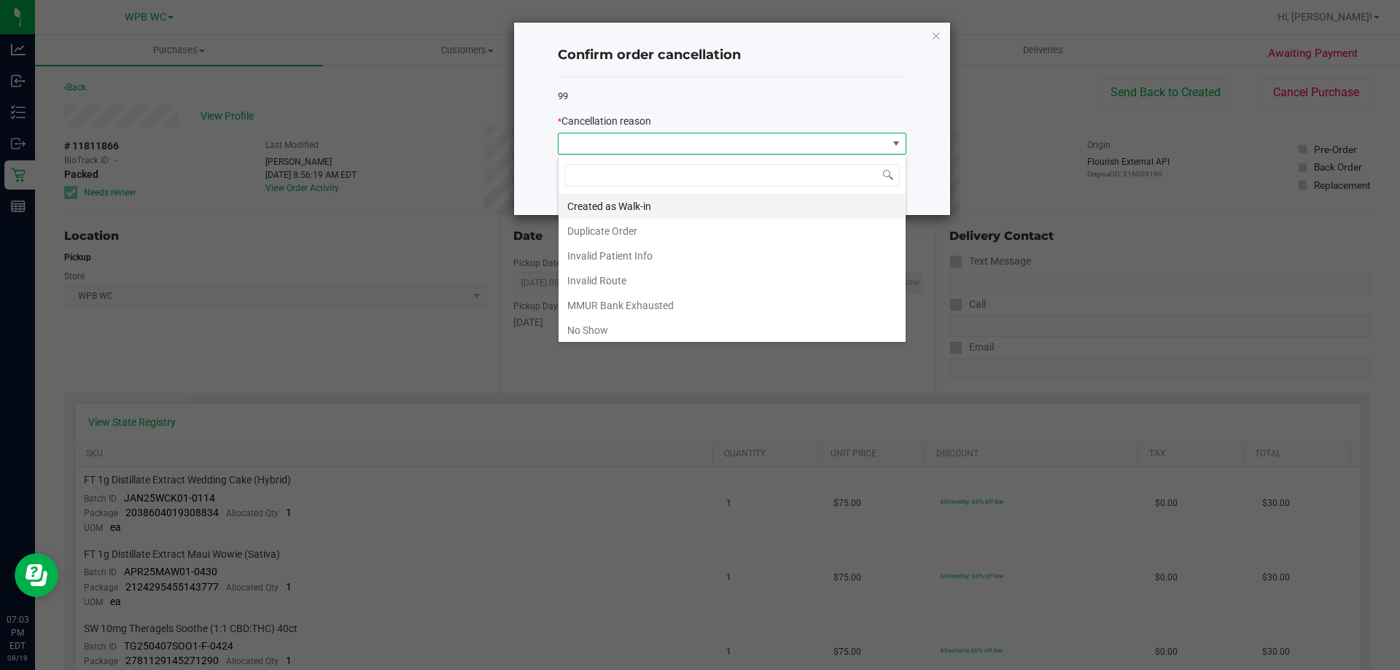
scroll to position [22, 349]
click at [613, 327] on li "No Show" at bounding box center [732, 330] width 347 height 25
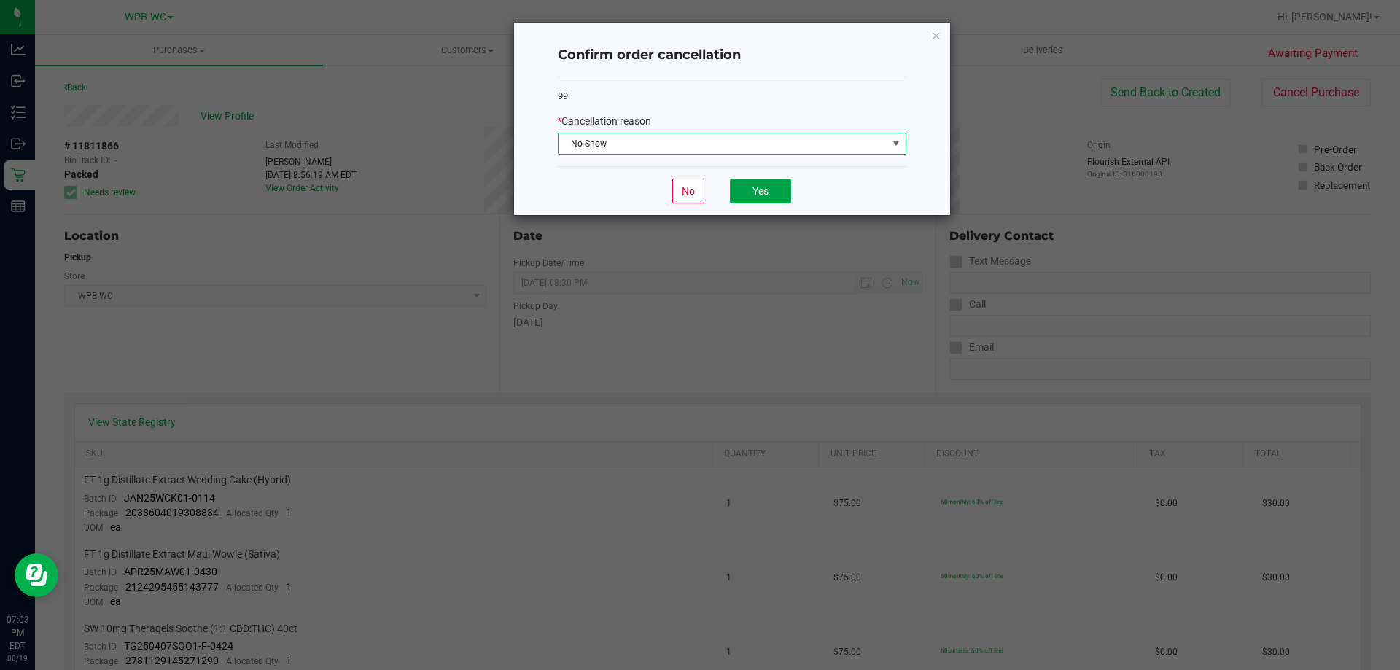
click at [766, 191] on button "Yes" at bounding box center [760, 191] width 61 height 25
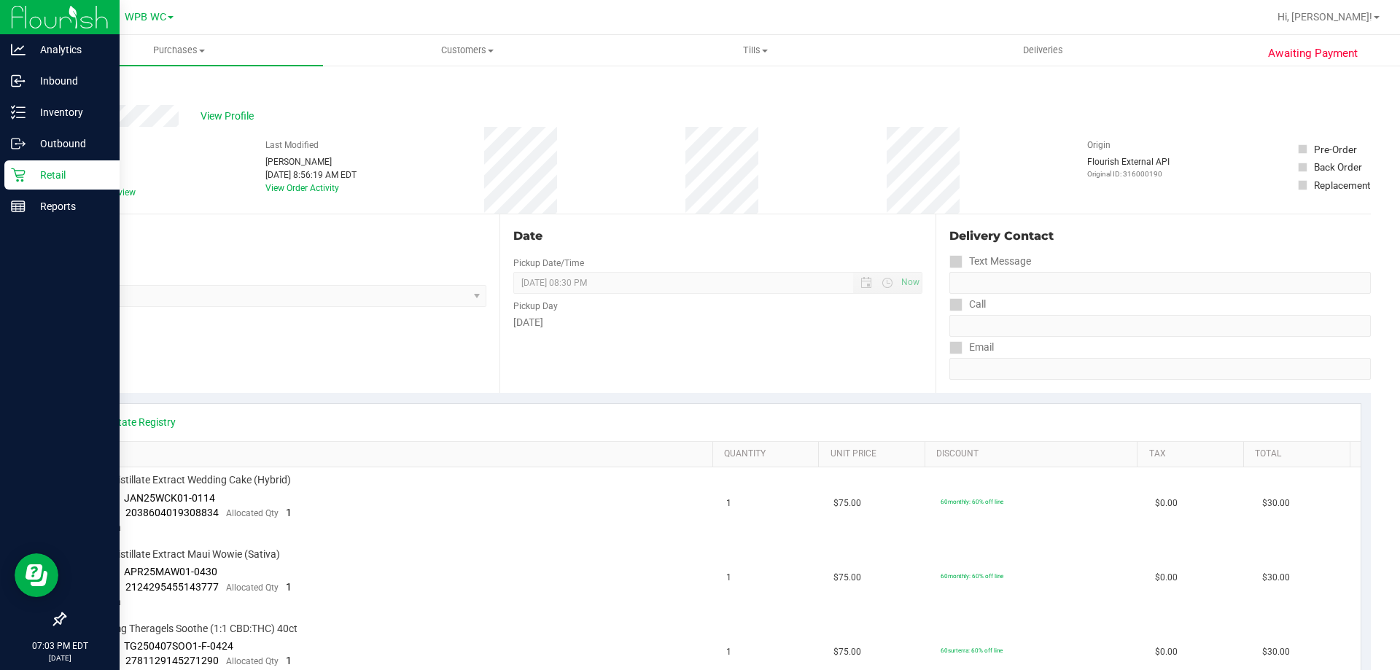
click at [66, 181] on p "Retail" at bounding box center [70, 175] width 88 height 18
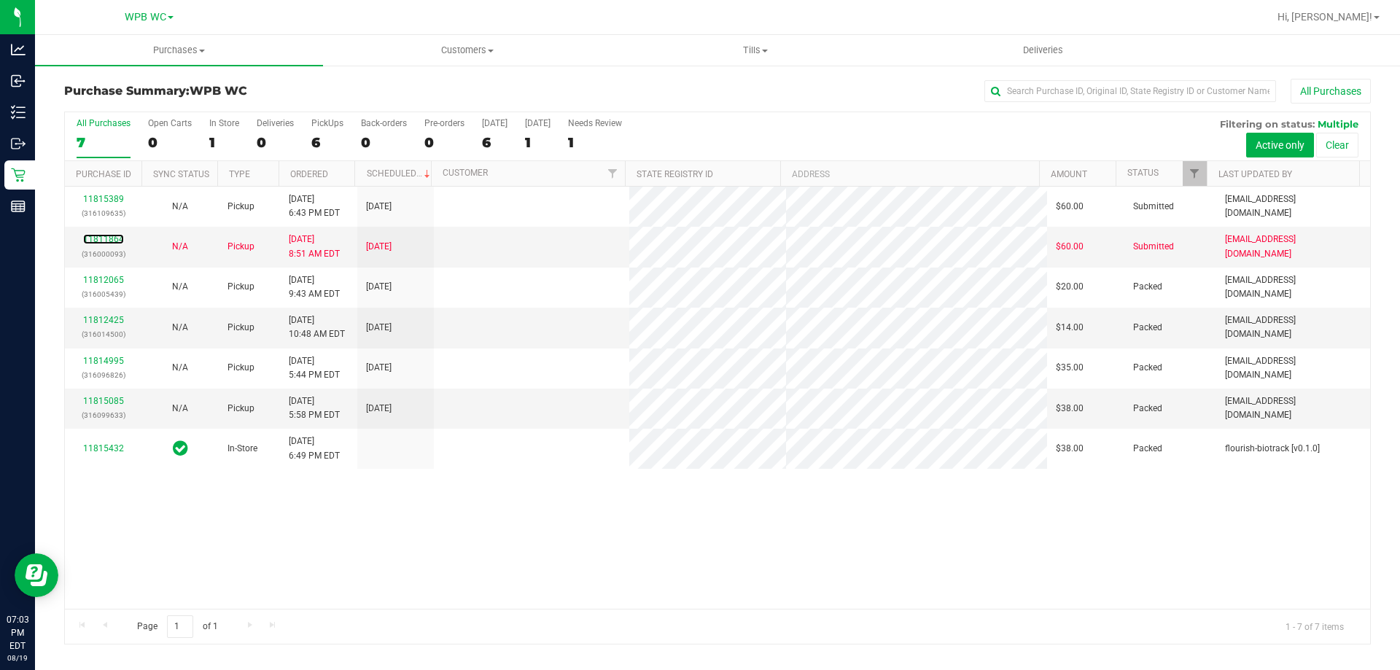
click at [113, 239] on link "11811864" at bounding box center [103, 239] width 41 height 10
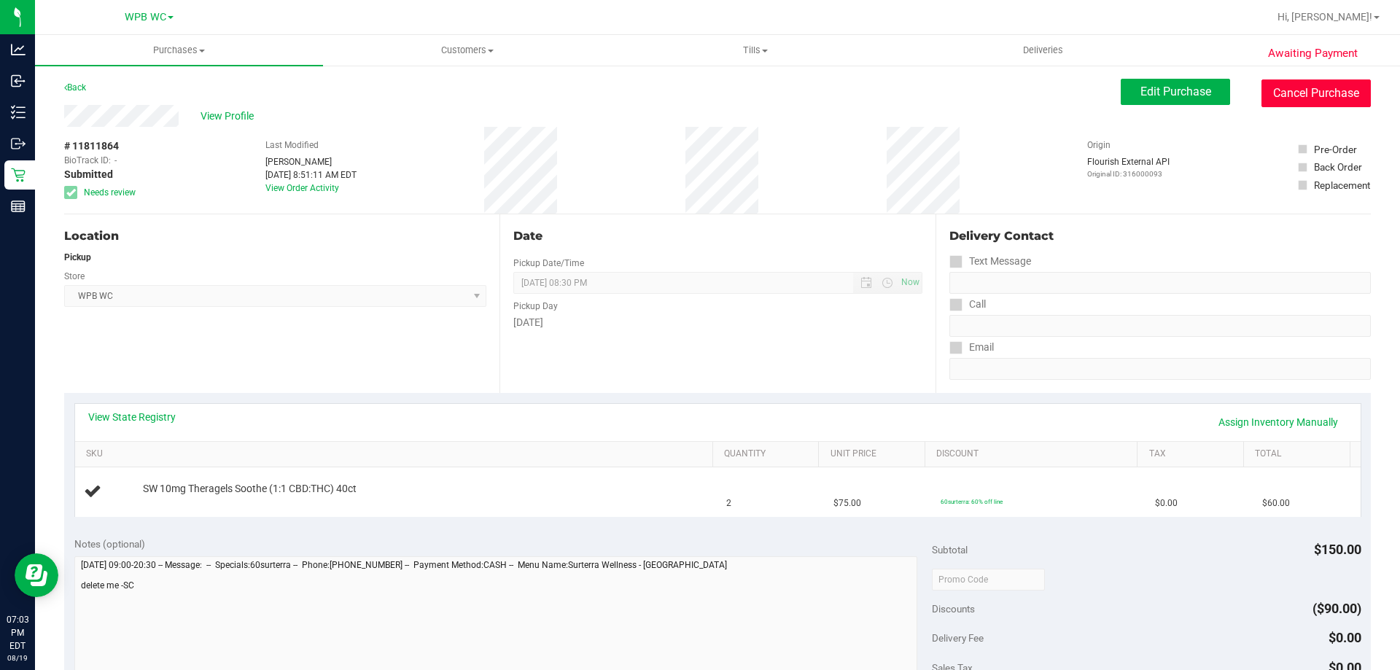
click at [1293, 86] on button "Cancel Purchase" at bounding box center [1316, 94] width 109 height 28
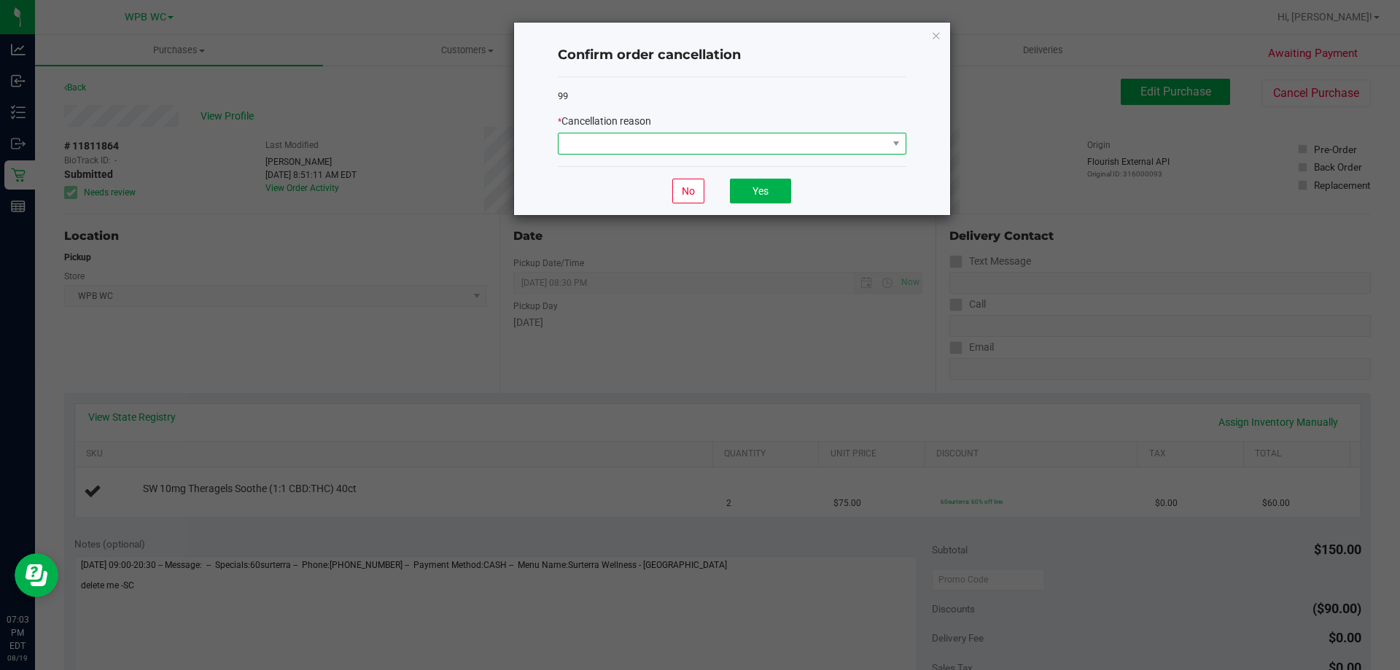
click at [758, 147] on span at bounding box center [723, 143] width 329 height 20
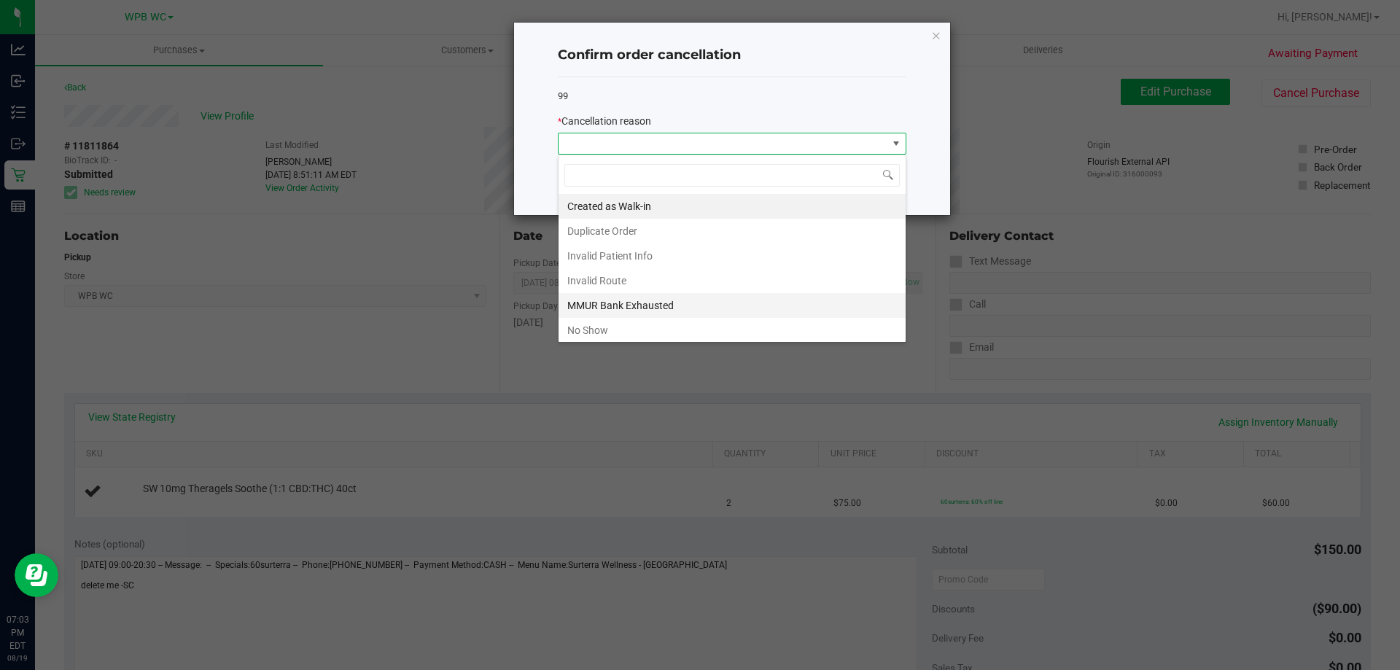
scroll to position [22, 349]
click at [614, 324] on li "No Show" at bounding box center [732, 330] width 347 height 25
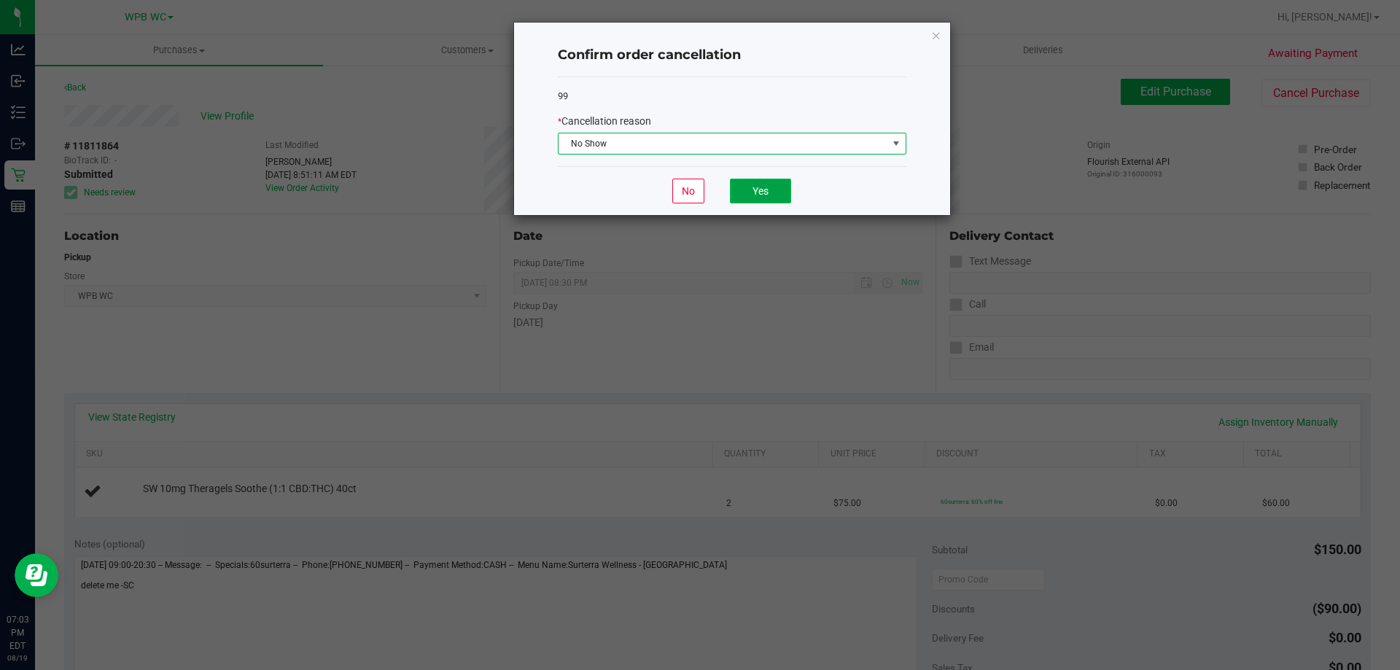
click at [754, 193] on button "Yes" at bounding box center [760, 191] width 61 height 25
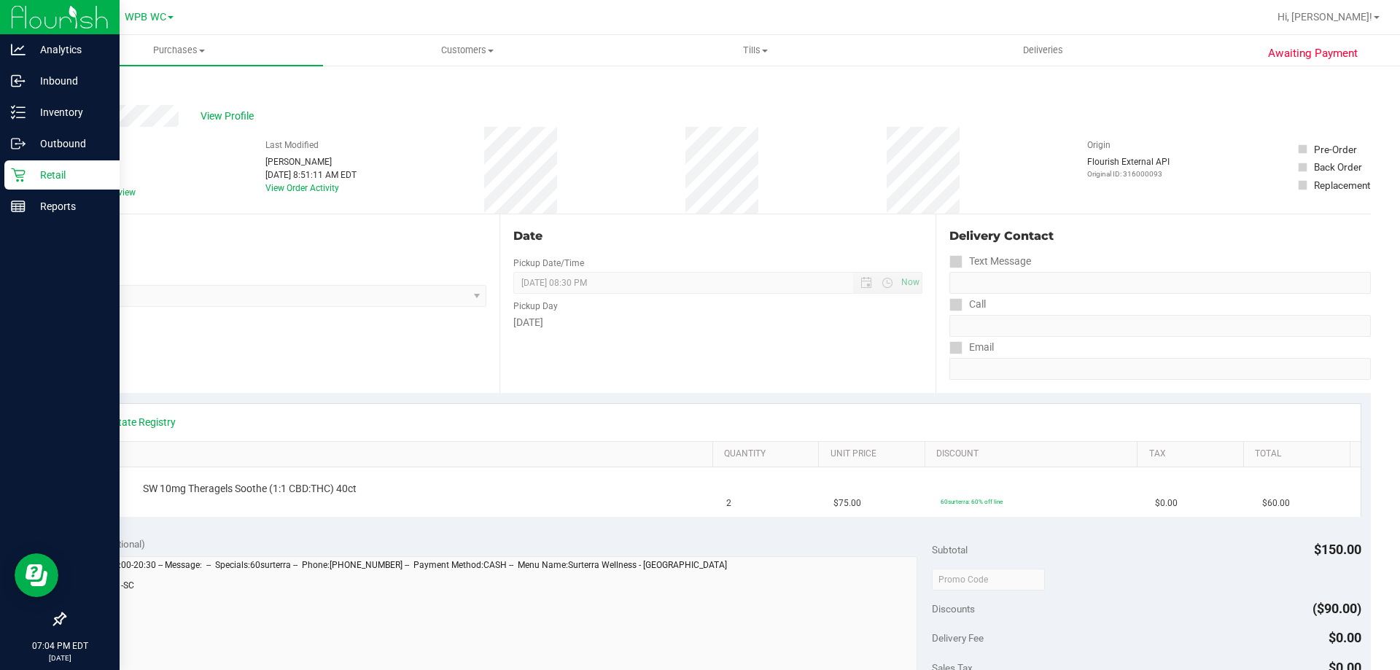
click at [13, 170] on icon at bounding box center [18, 175] width 15 height 15
